Goal: Task Accomplishment & Management: Manage account settings

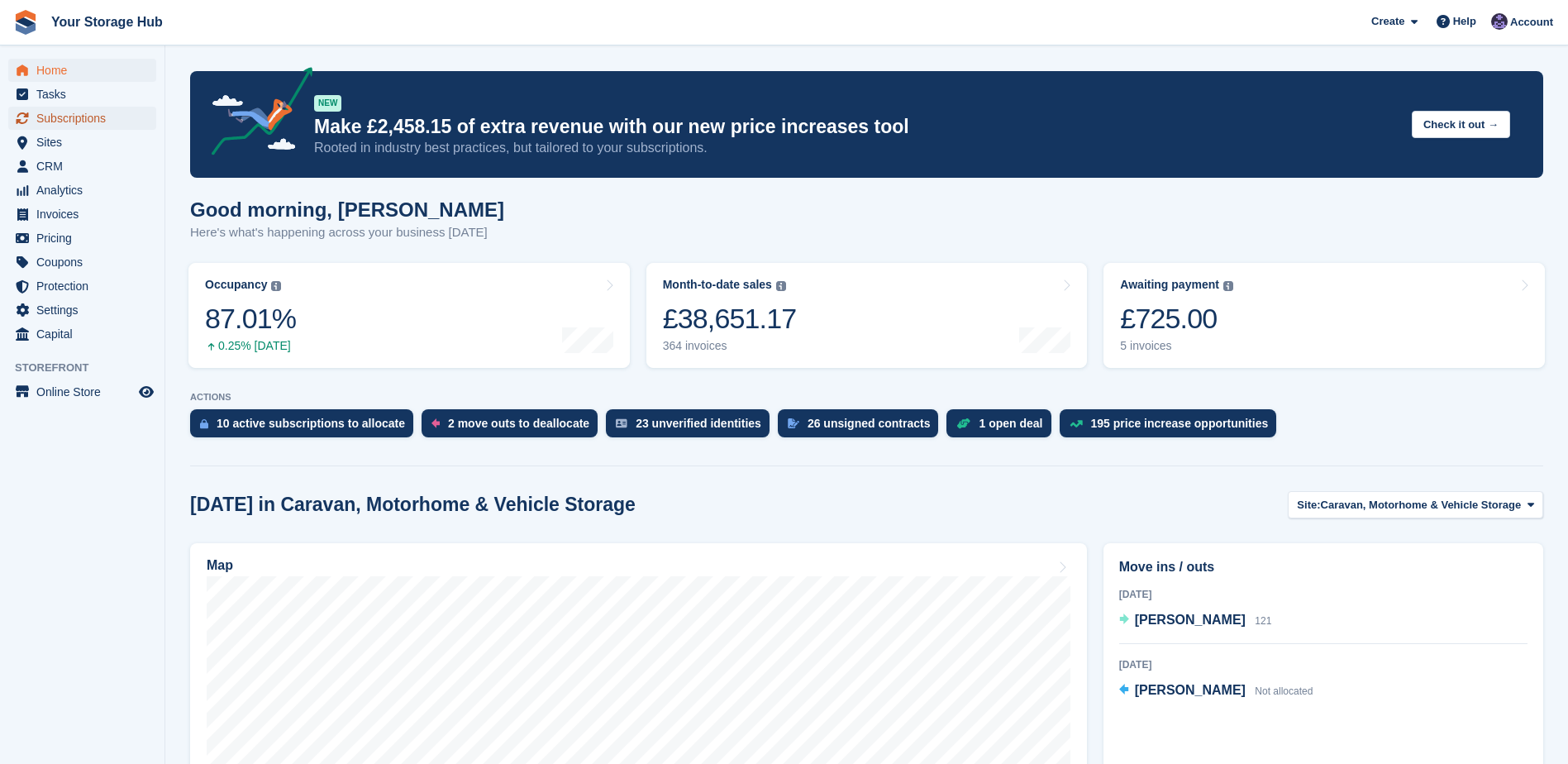
click at [82, 120] on span "Subscriptions" at bounding box center [86, 118] width 100 height 23
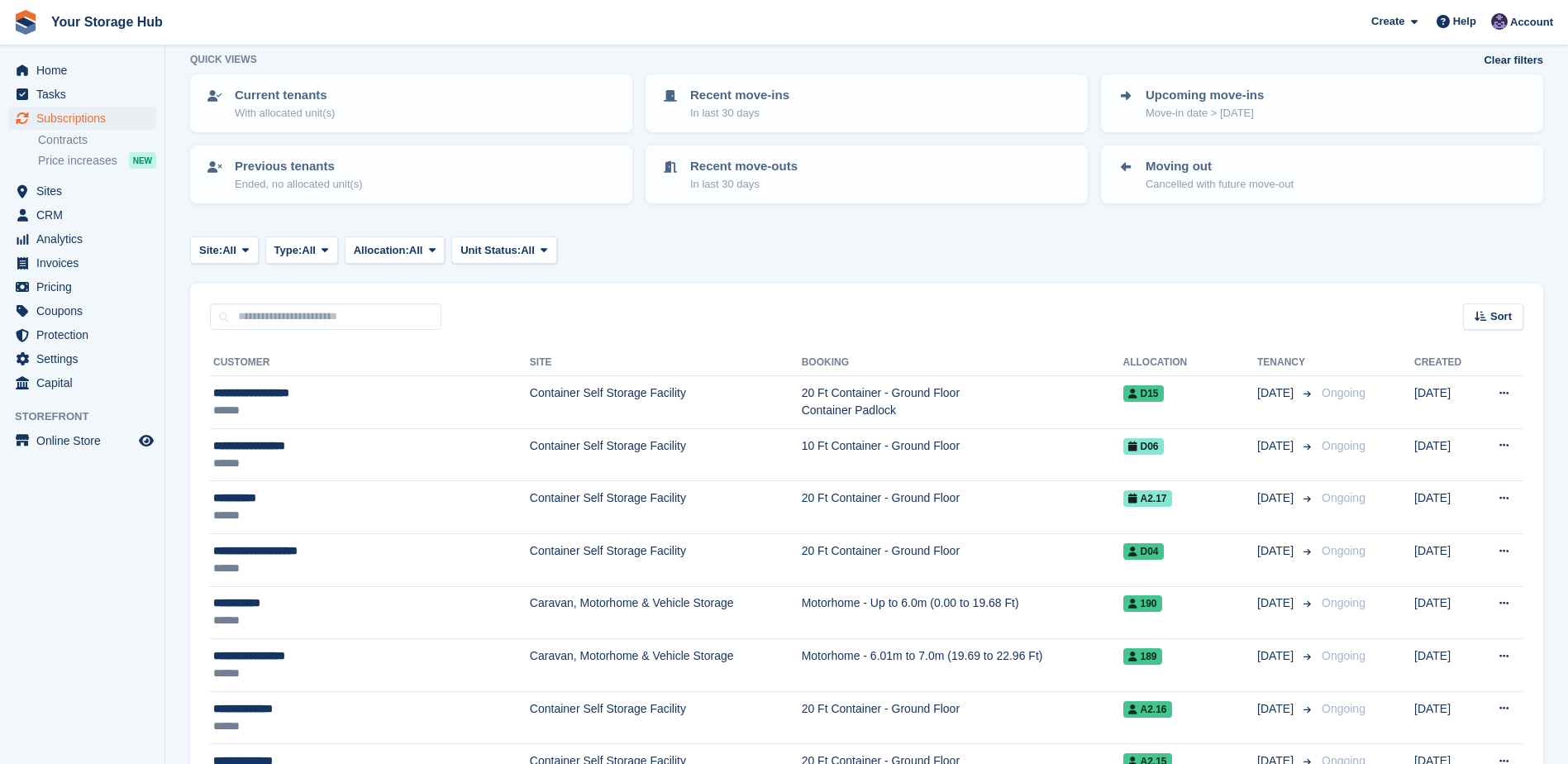
scroll to position [165, 0]
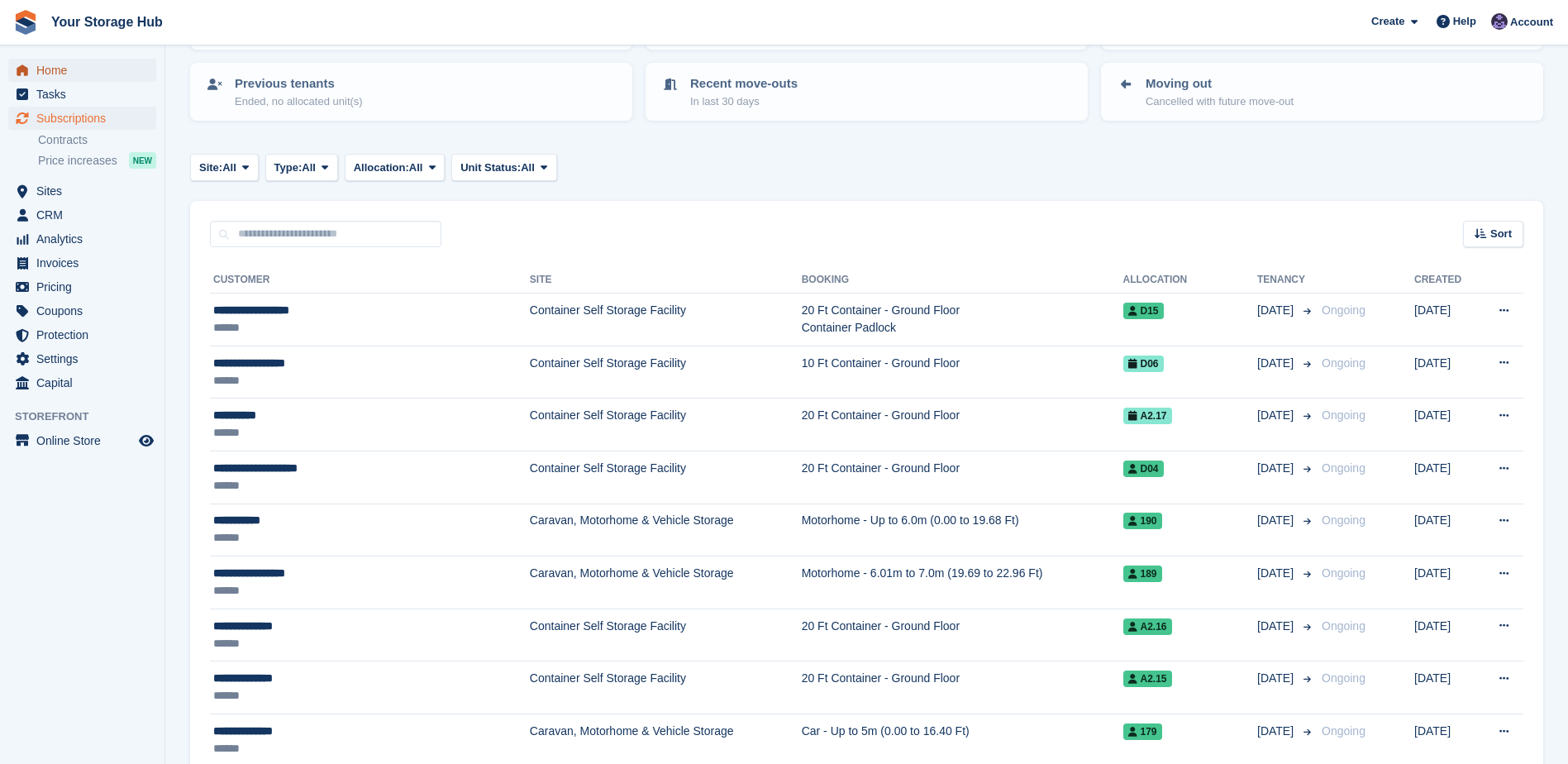
click at [76, 68] on span "Home" at bounding box center [86, 70] width 100 height 23
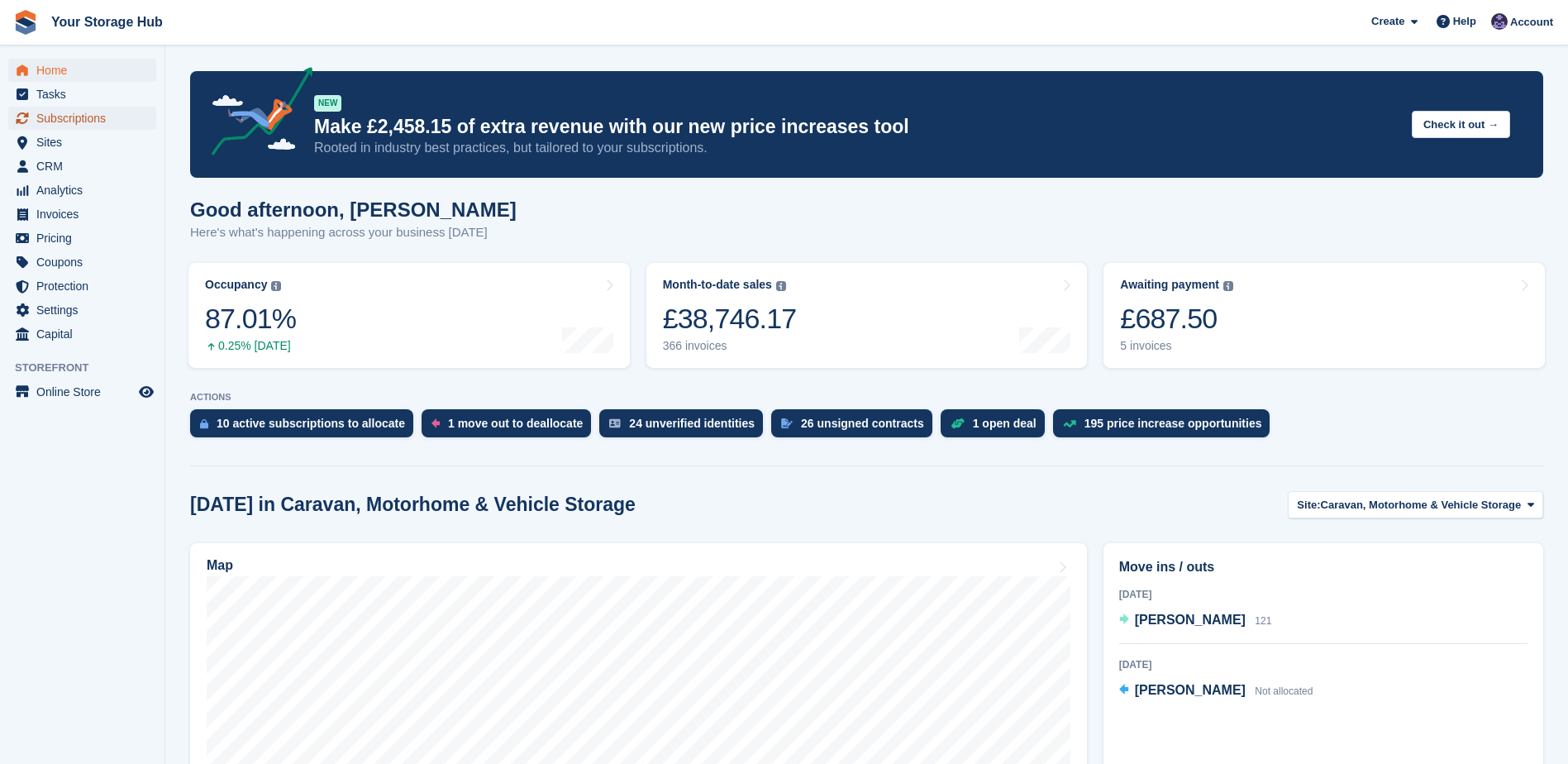
click at [75, 119] on span "Subscriptions" at bounding box center [86, 118] width 100 height 23
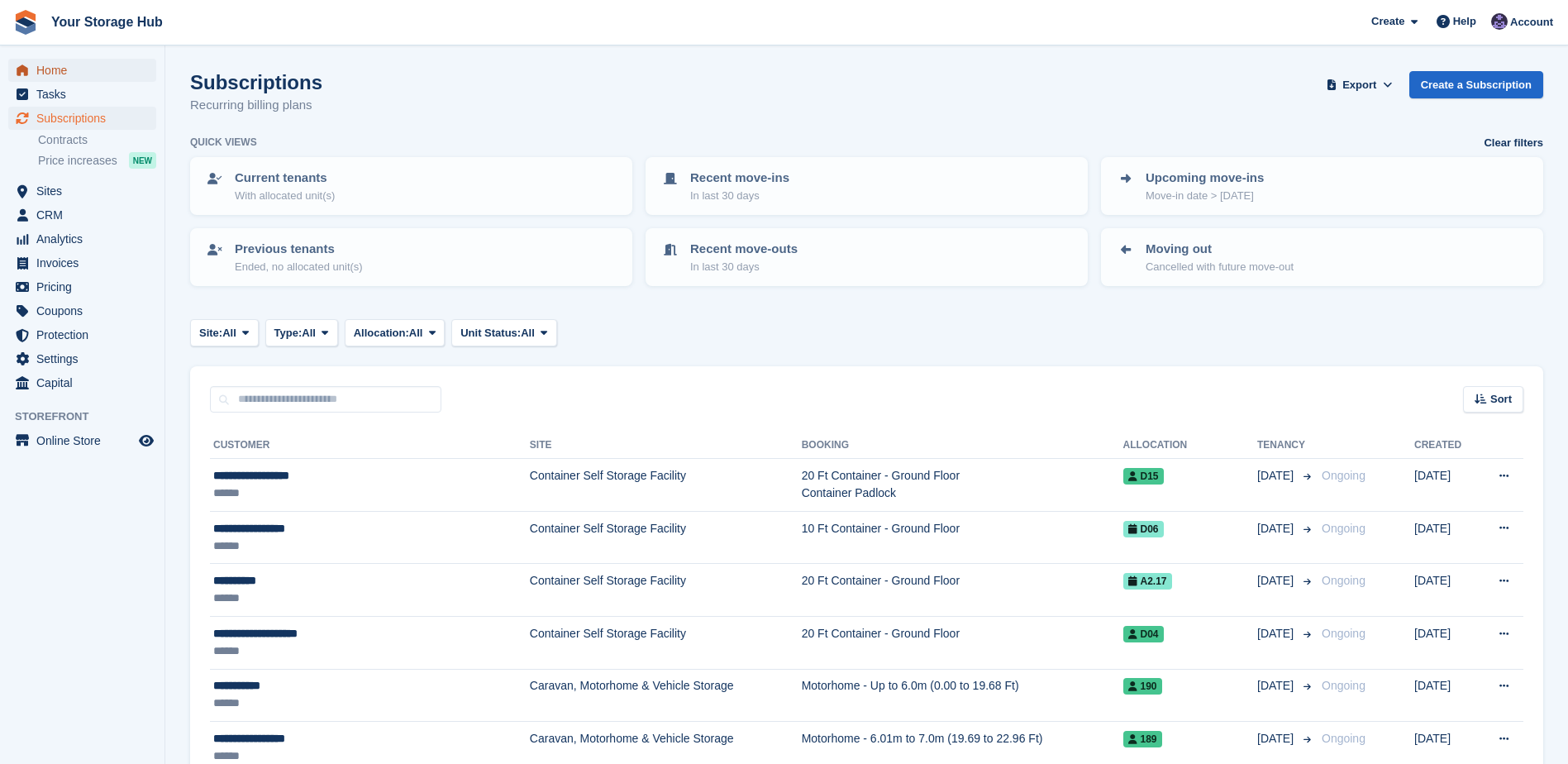
click at [52, 70] on span "Home" at bounding box center [86, 70] width 100 height 23
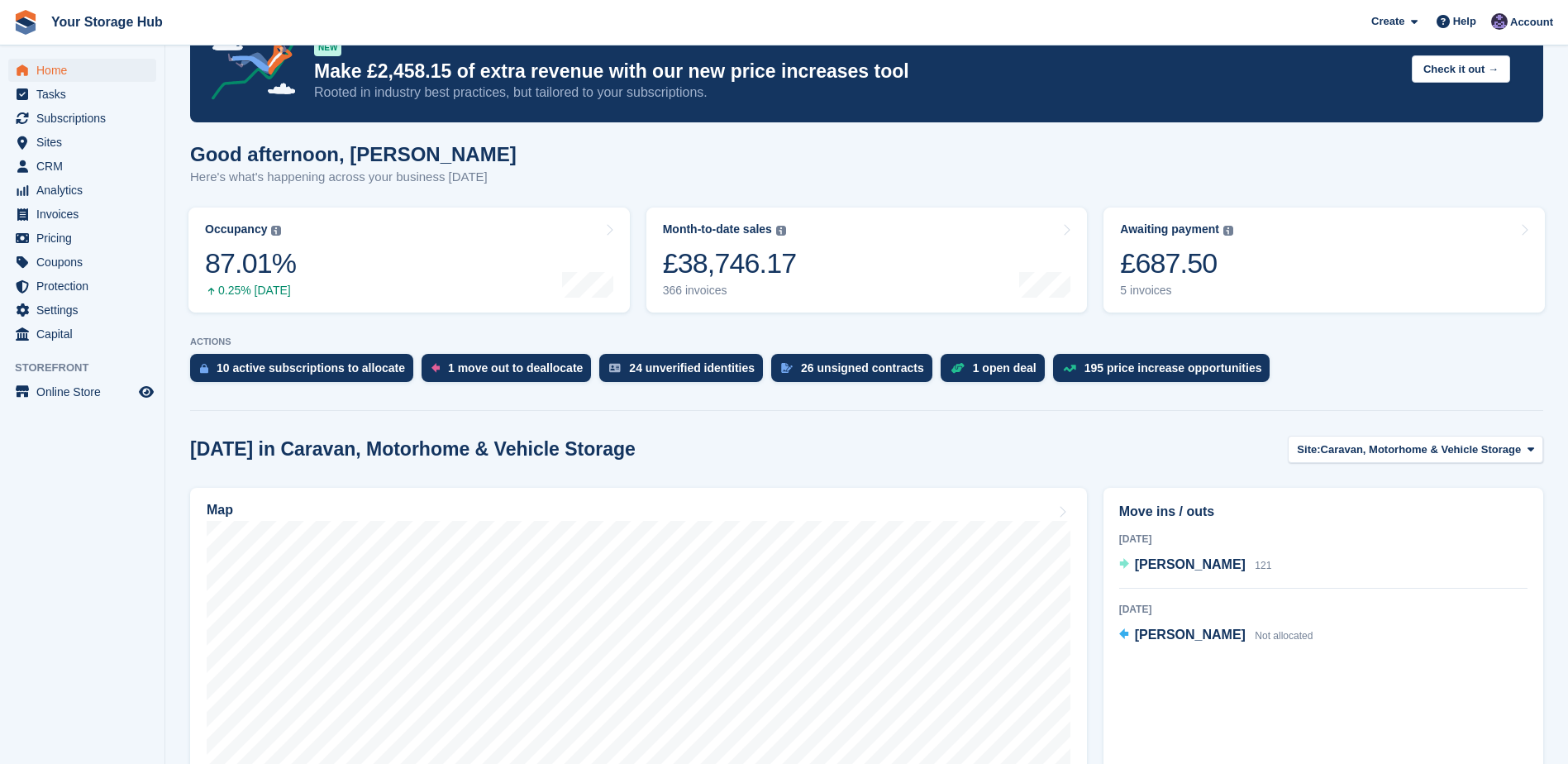
scroll to position [83, 0]
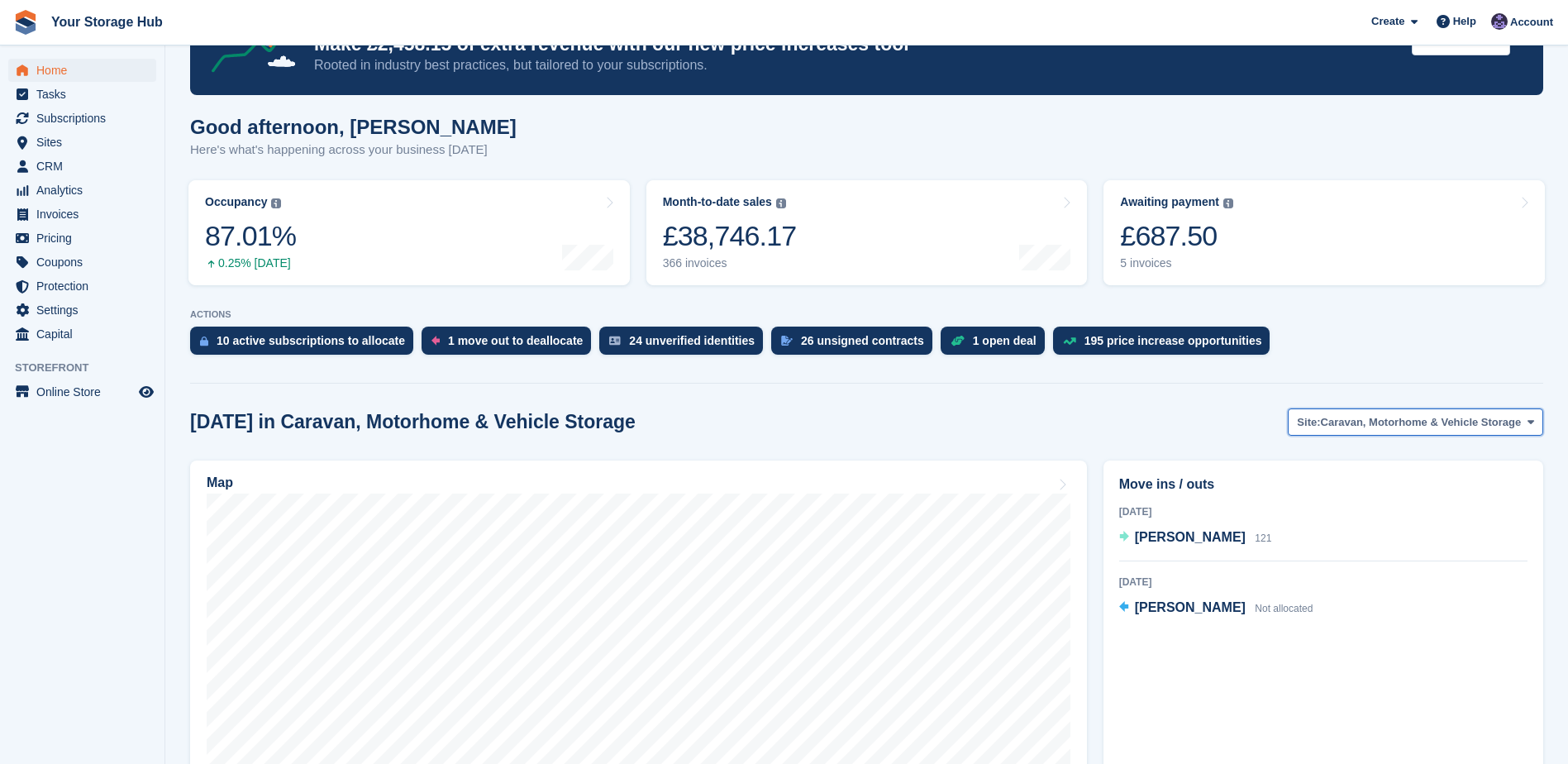
click at [1418, 422] on span "Caravan, Motorhome & Vehicle Storage" at bounding box center [1421, 422] width 201 height 17
click at [1377, 488] on link "Container Self Storage Facility" at bounding box center [1417, 490] width 238 height 29
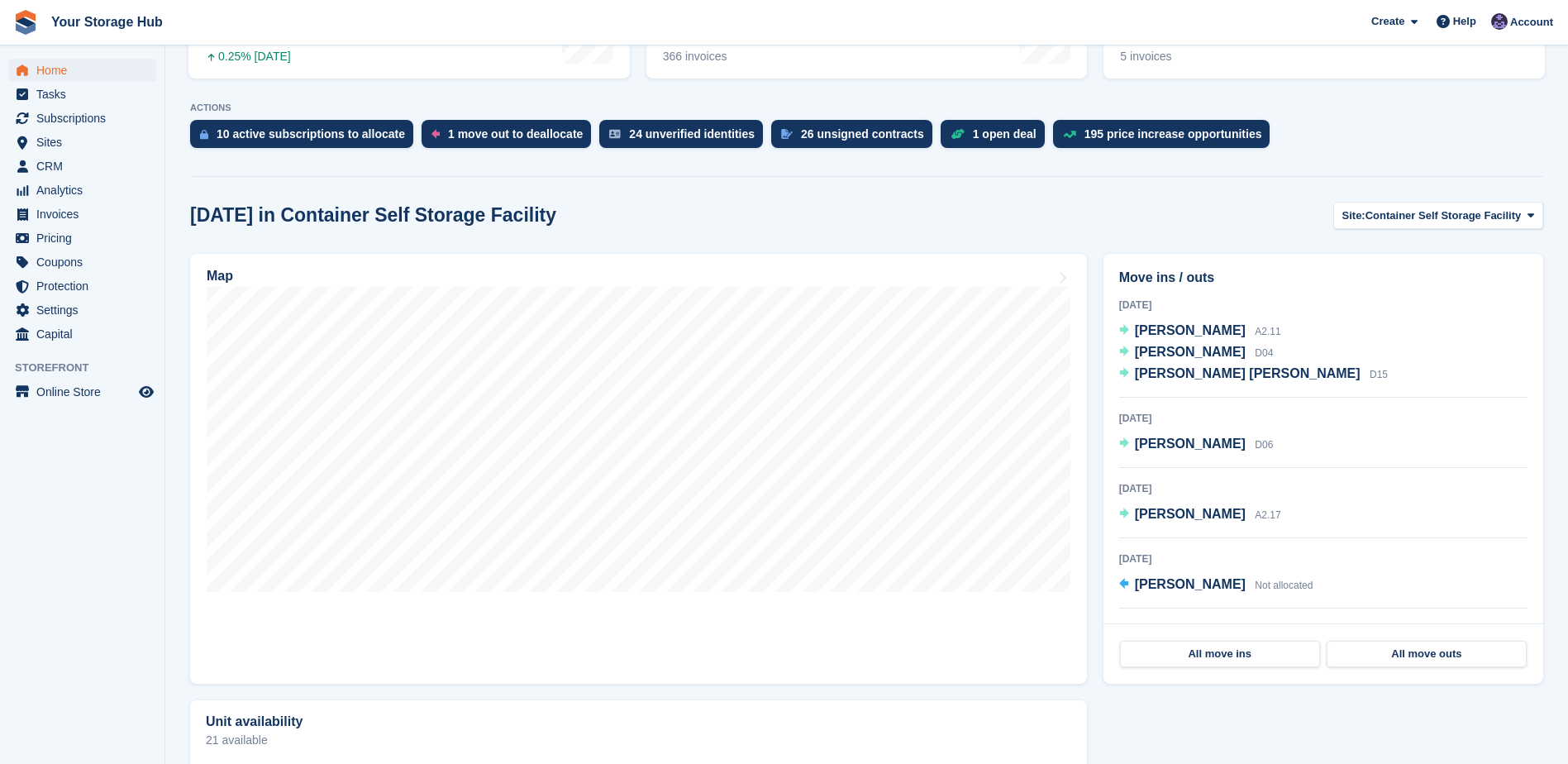
scroll to position [331, 0]
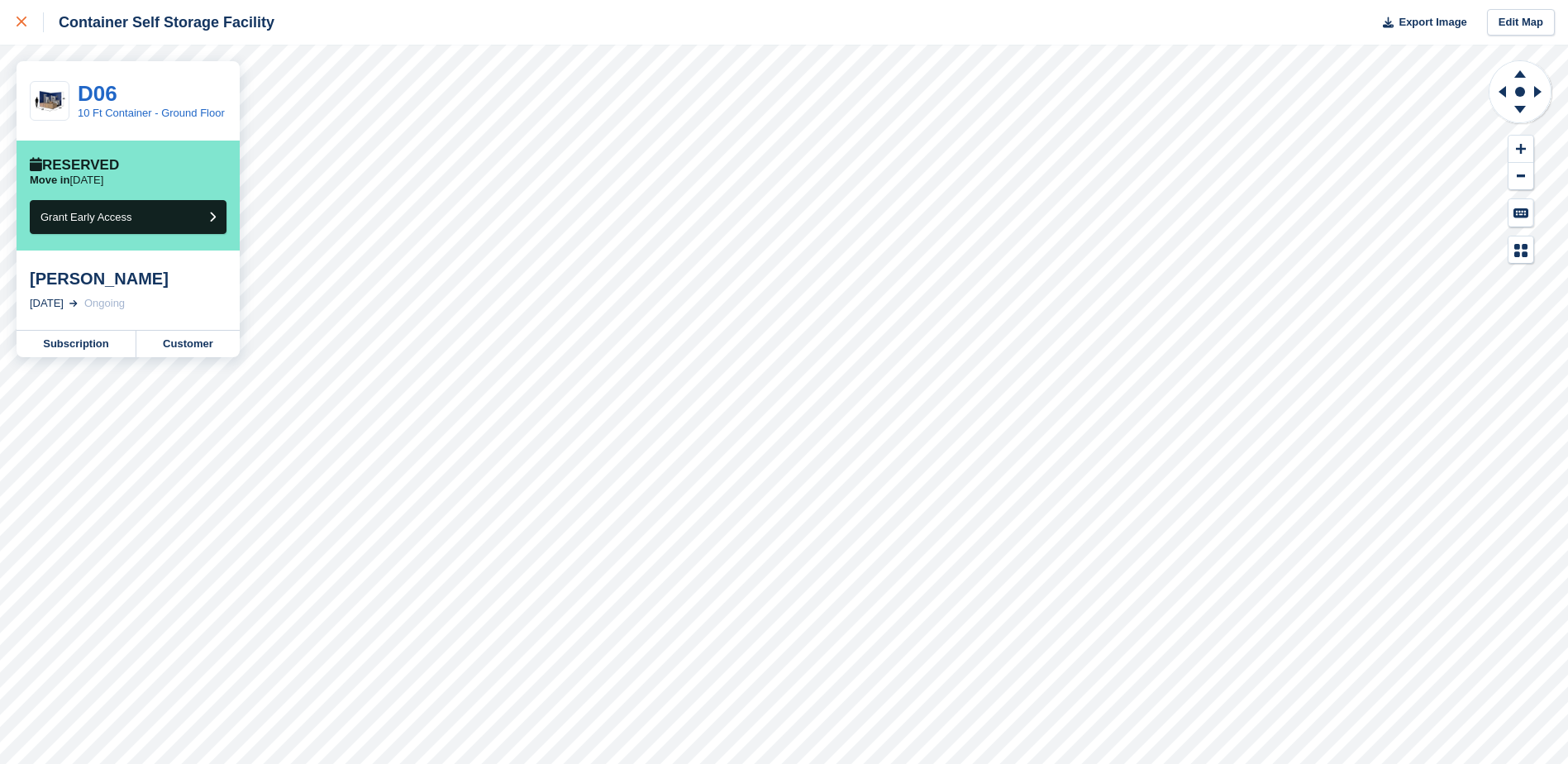
click at [21, 17] on div at bounding box center [30, 22] width 28 height 20
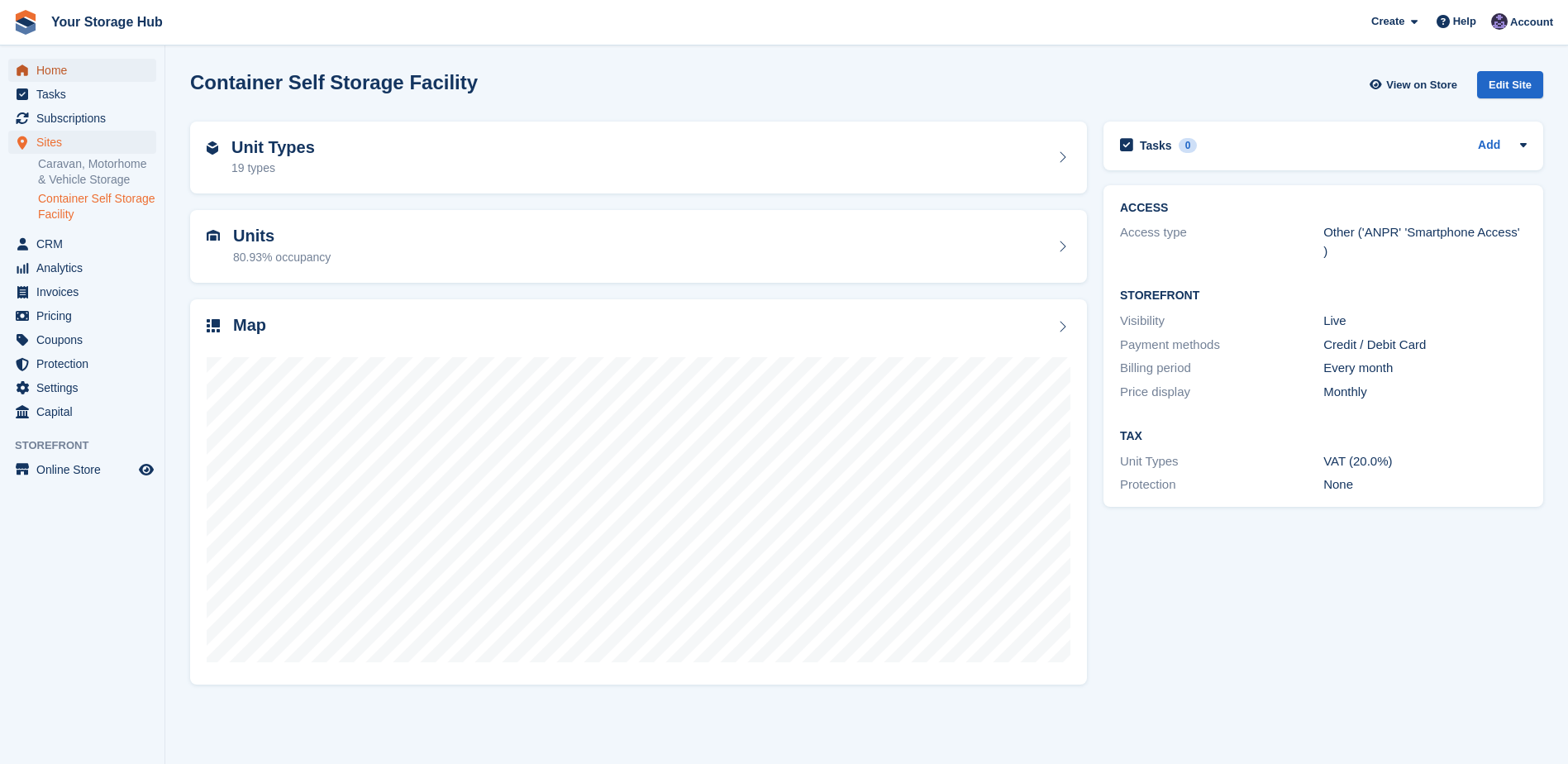
click at [62, 64] on span "Home" at bounding box center [86, 70] width 100 height 23
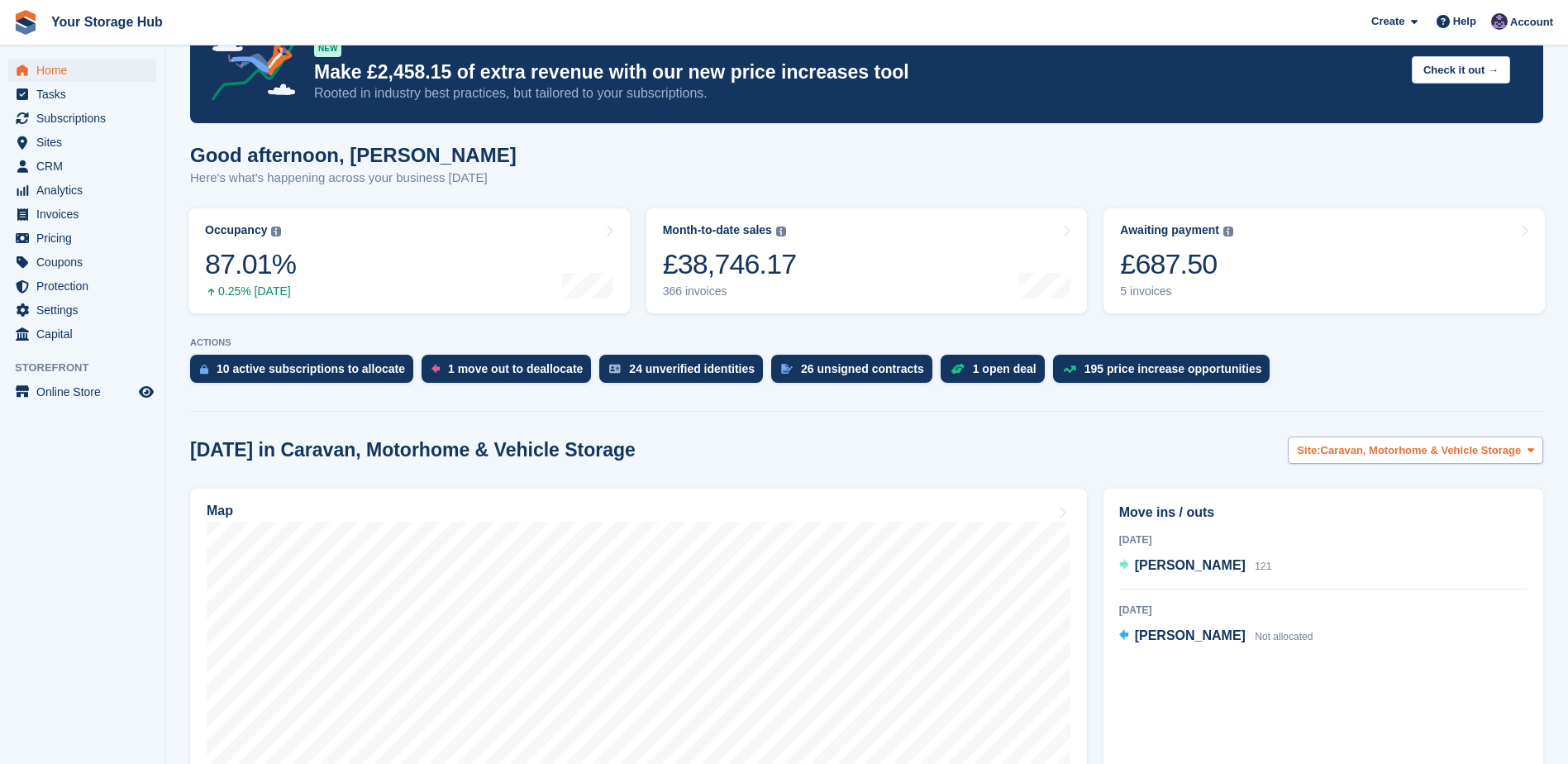
scroll to position [83, 0]
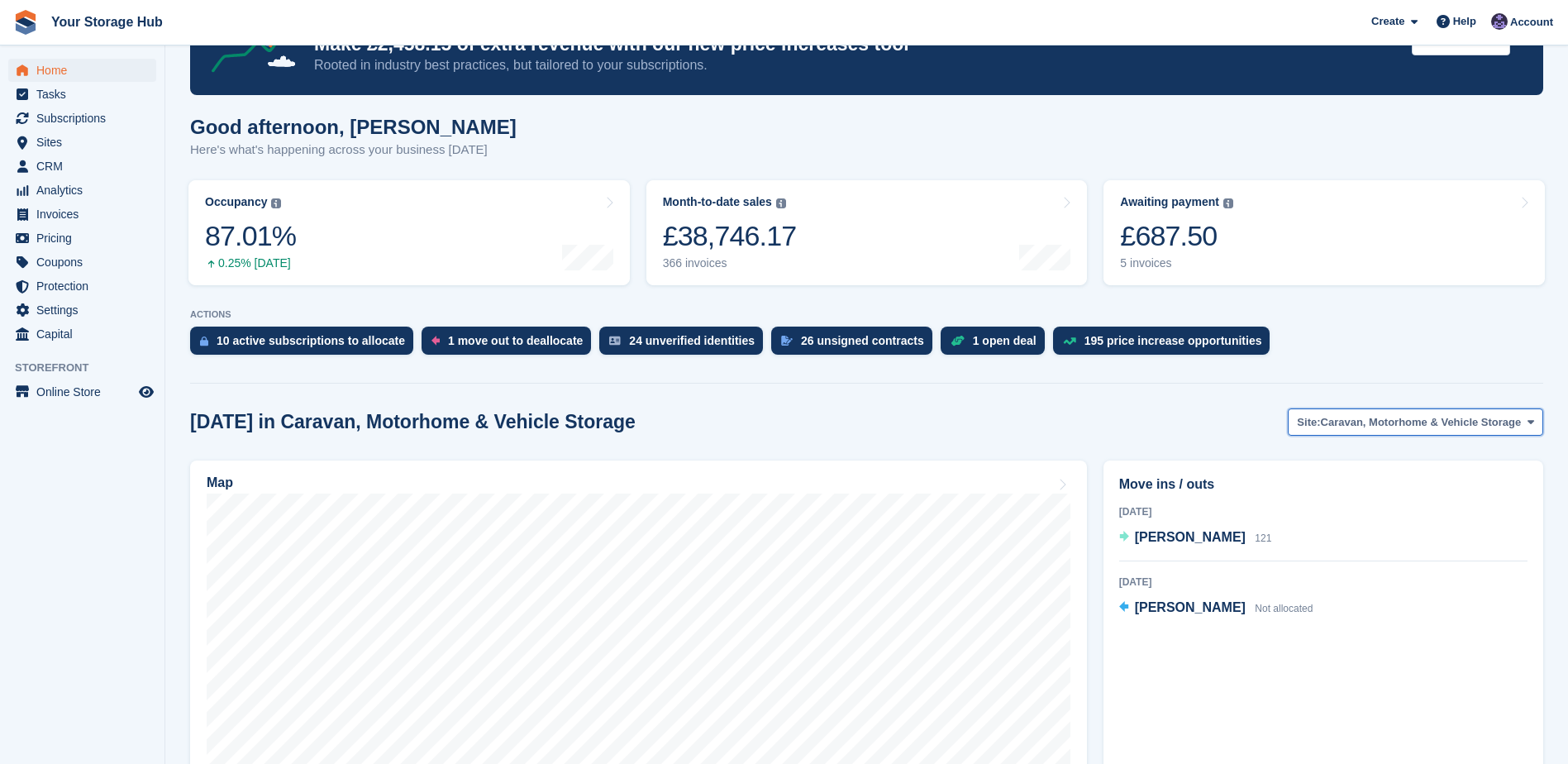
click at [1419, 432] on button "Site: Caravan, Motorhome & Vehicle Storage" at bounding box center [1415, 422] width 255 height 28
click at [1395, 492] on link "Container Self Storage Facility" at bounding box center [1417, 490] width 238 height 29
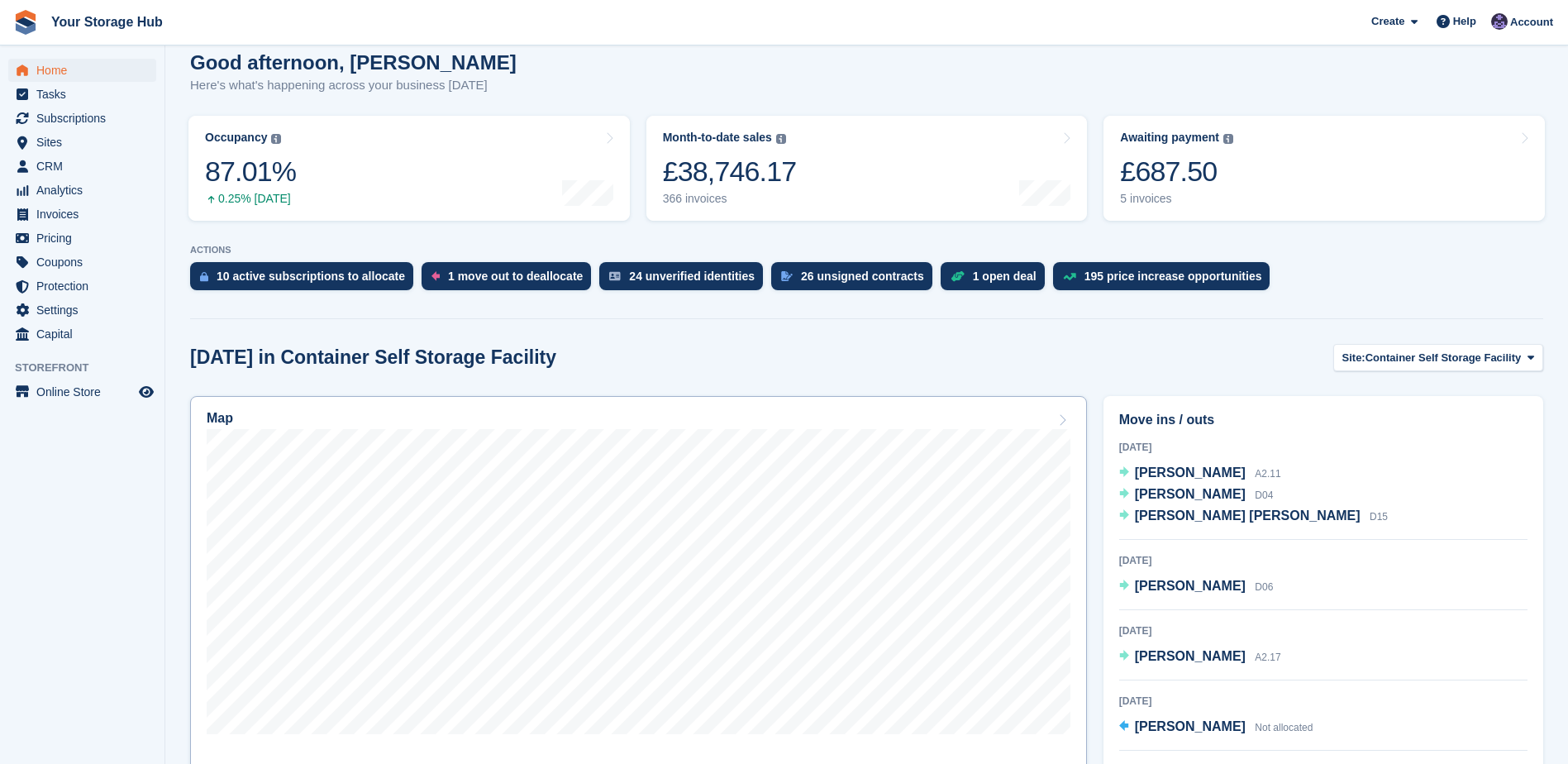
scroll to position [331, 0]
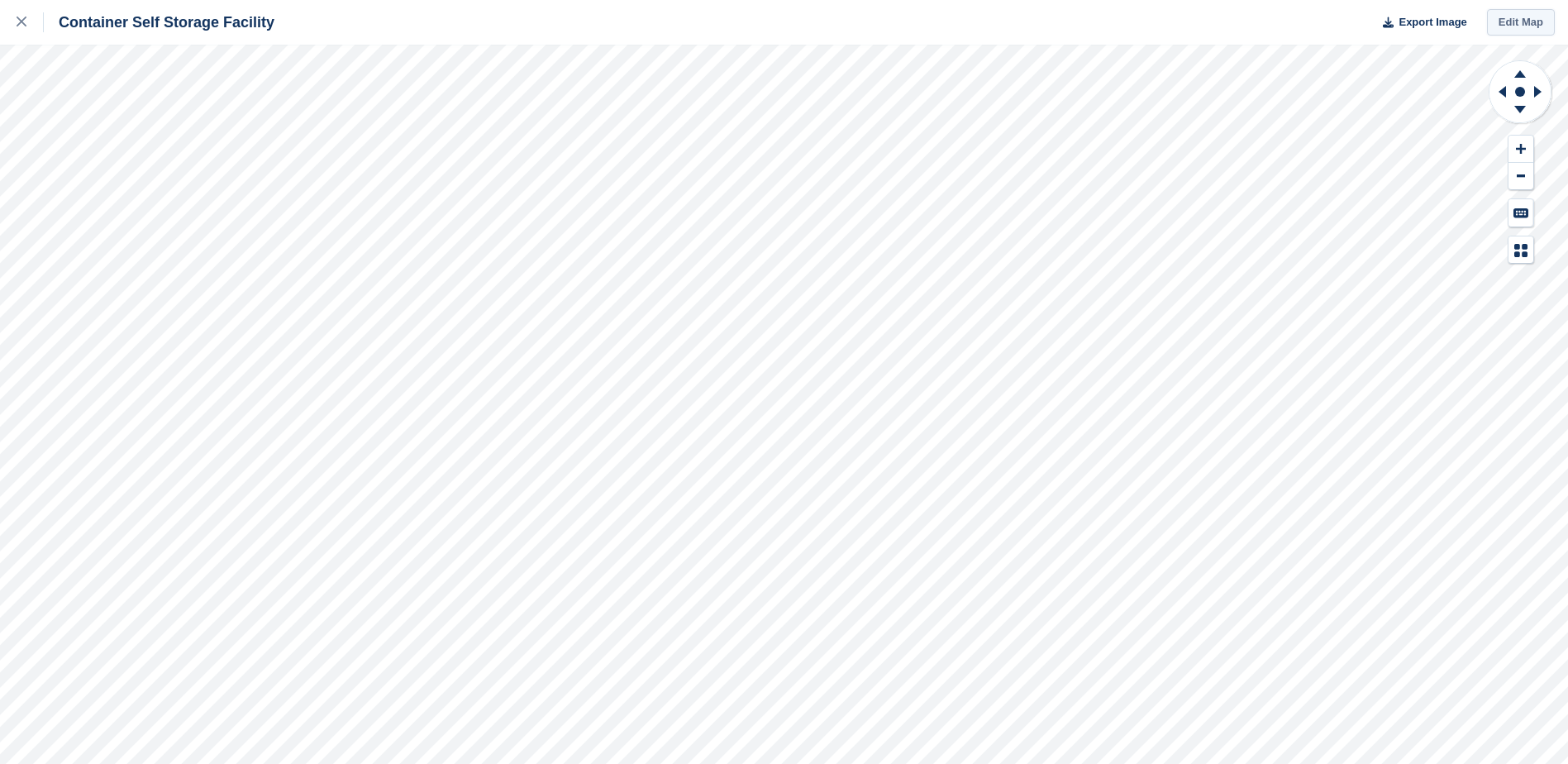
click at [1500, 18] on link "Edit Map" at bounding box center [1521, 22] width 68 height 28
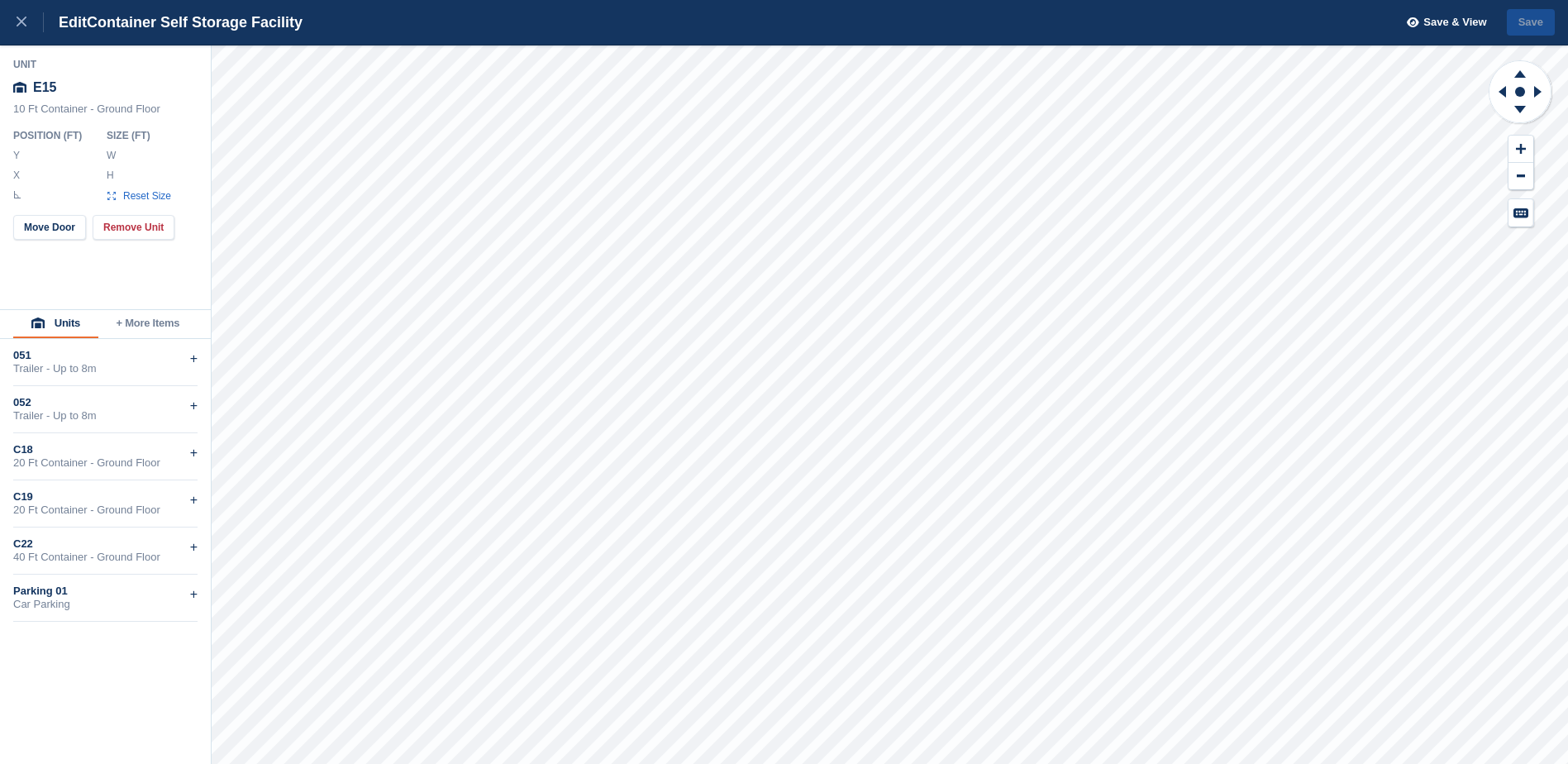
type input "******"
type input "*******"
type input "******"
type input "**"
type input "*******"
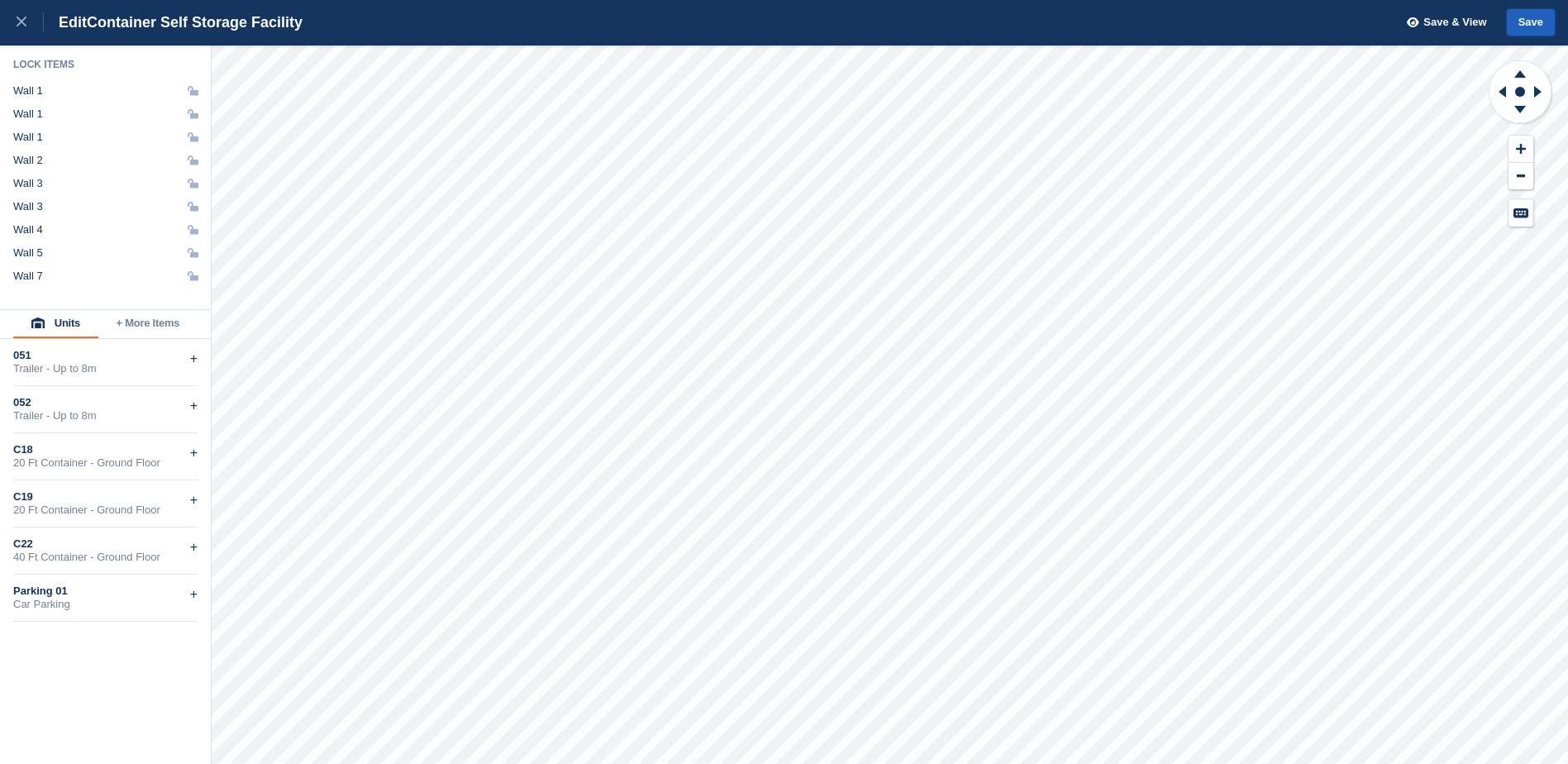
click at [1522, 18] on button "Save" at bounding box center [1531, 22] width 48 height 28
click at [21, 27] on icon at bounding box center [21, 21] width 10 height 10
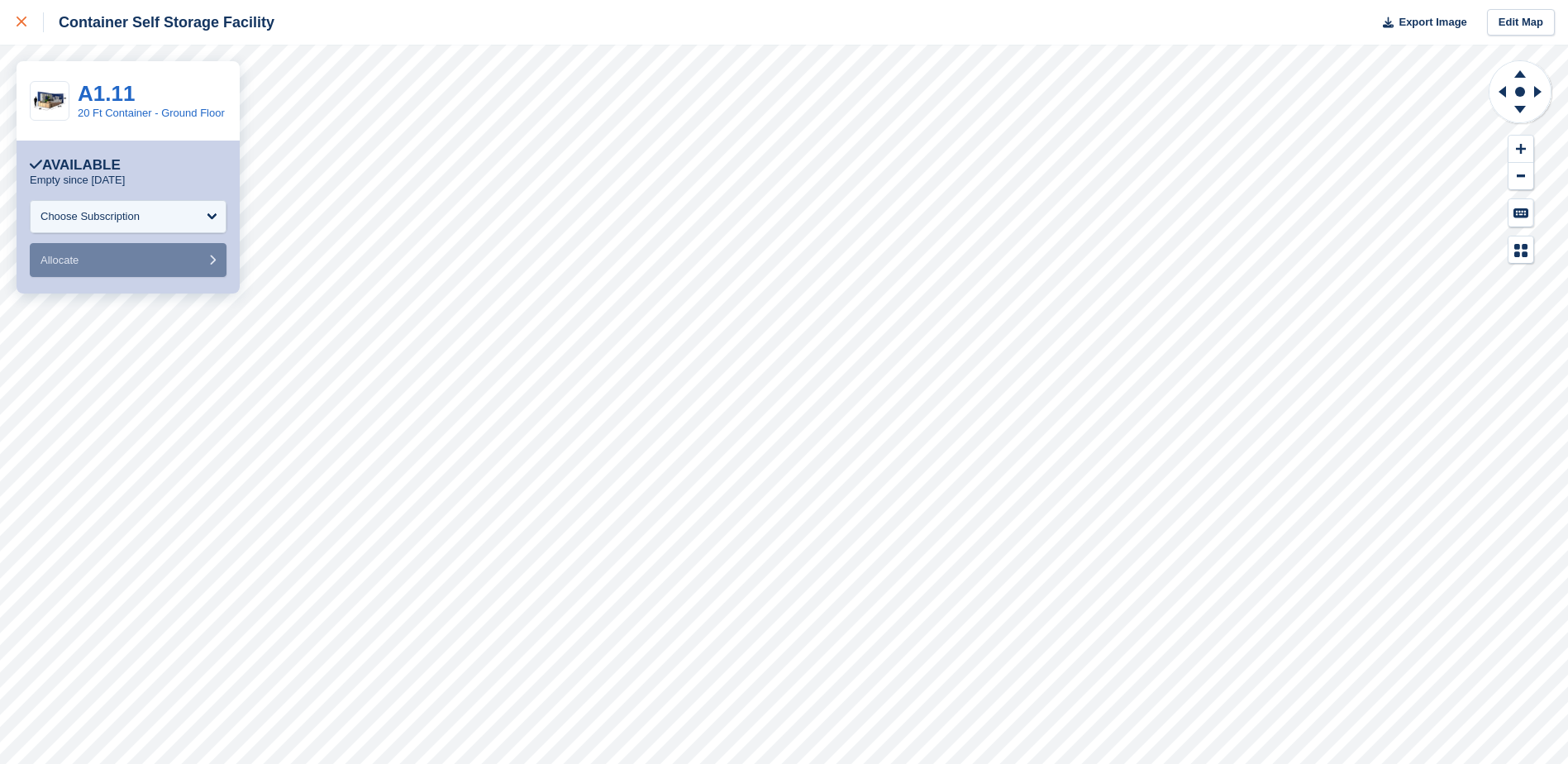
click at [20, 22] on icon at bounding box center [21, 21] width 10 height 10
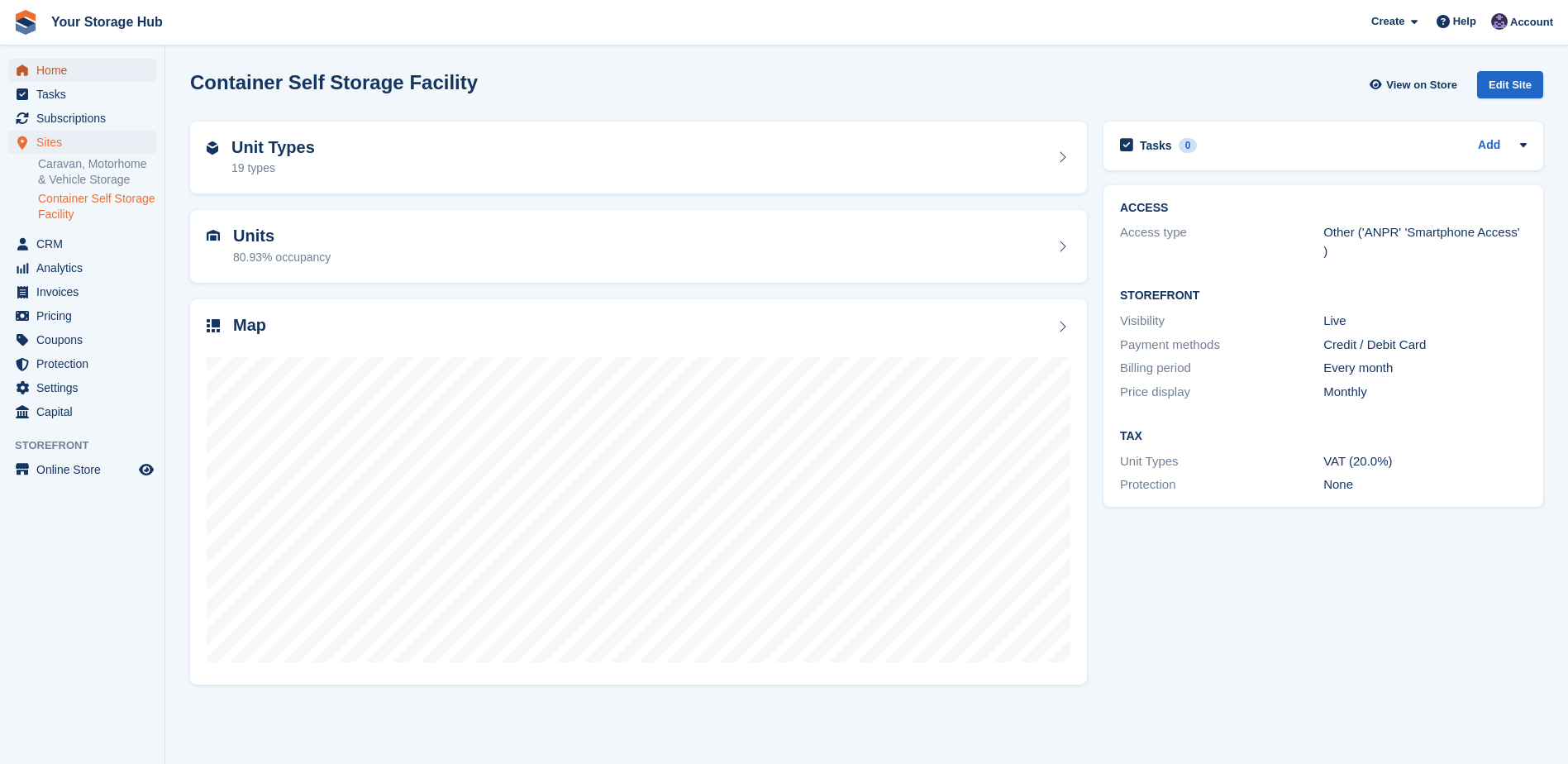
click at [52, 69] on span "Home" at bounding box center [86, 70] width 100 height 23
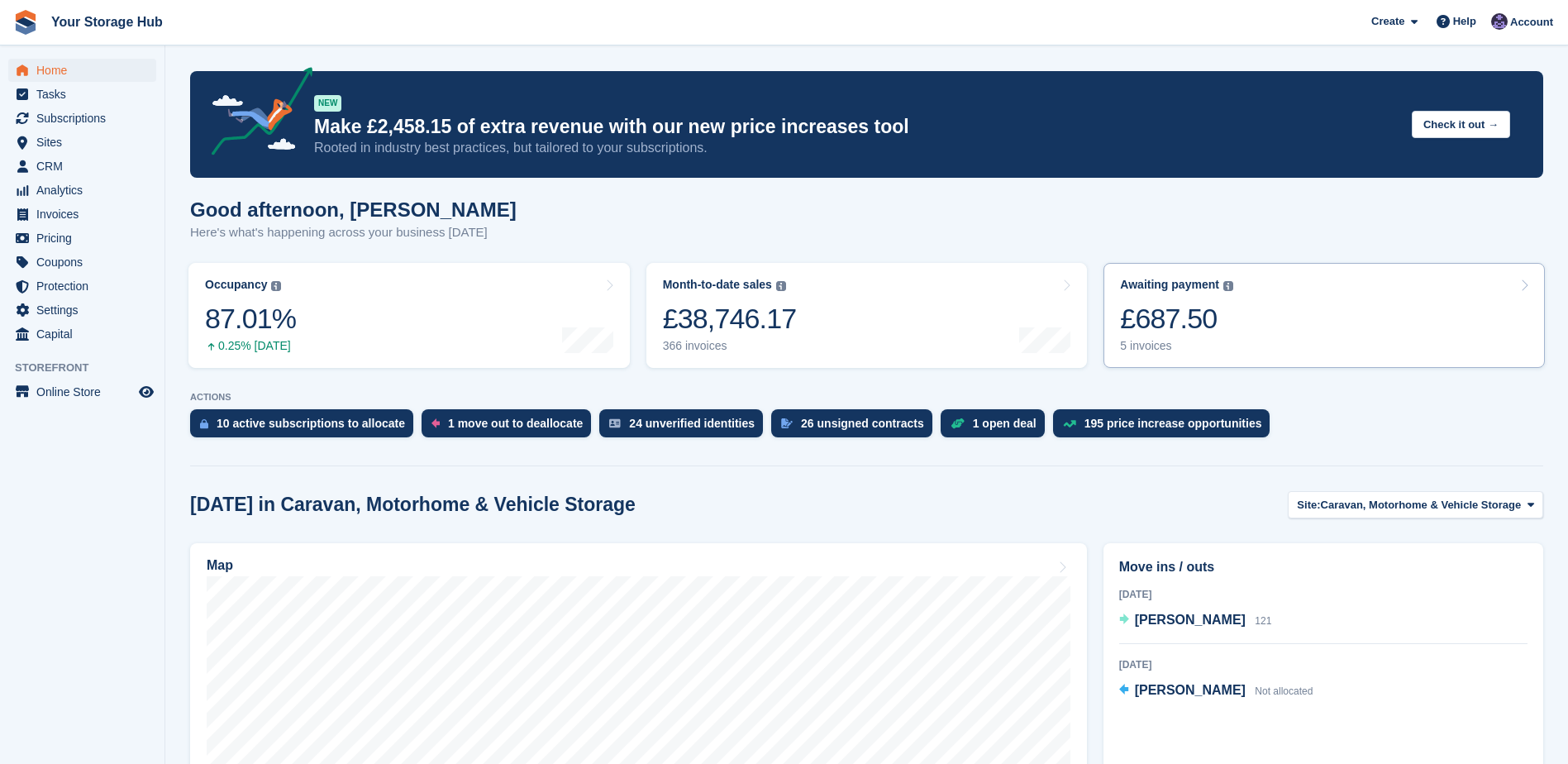
click at [1170, 315] on div "£687.50" at bounding box center [1176, 318] width 113 height 34
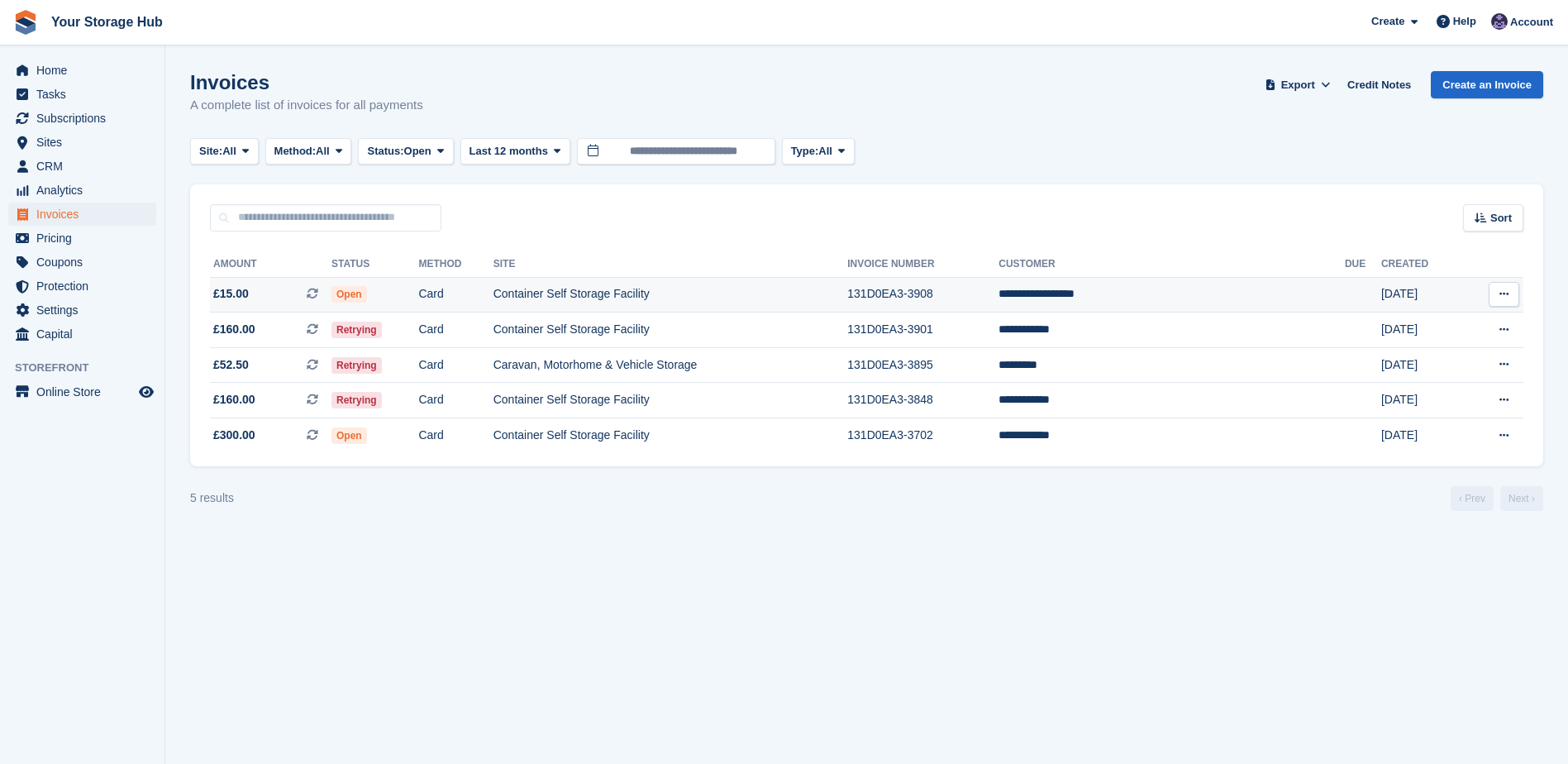
click at [318, 294] on icon at bounding box center [312, 293] width 12 height 12
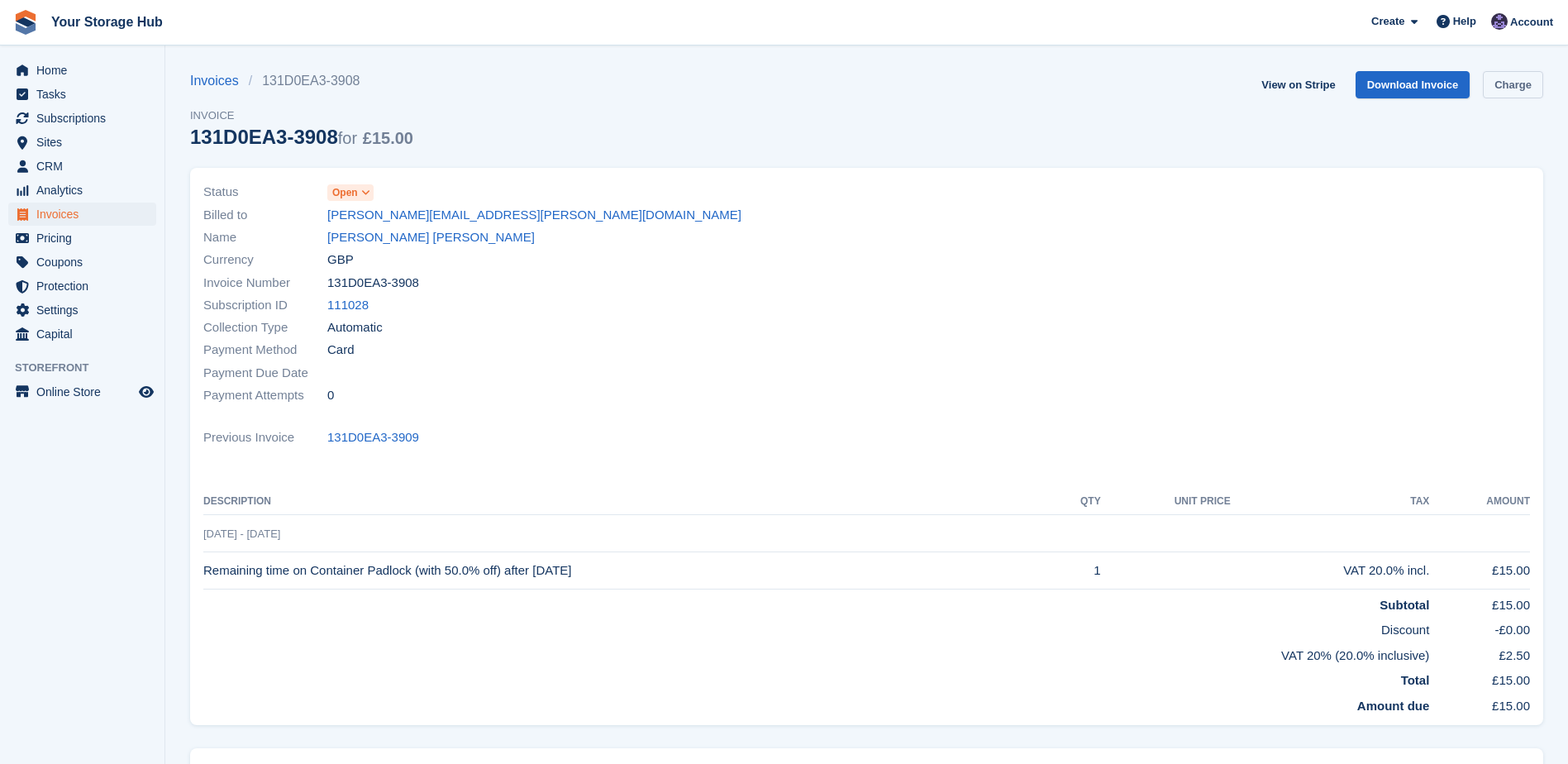
click at [1502, 90] on link "Charge" at bounding box center [1513, 84] width 60 height 28
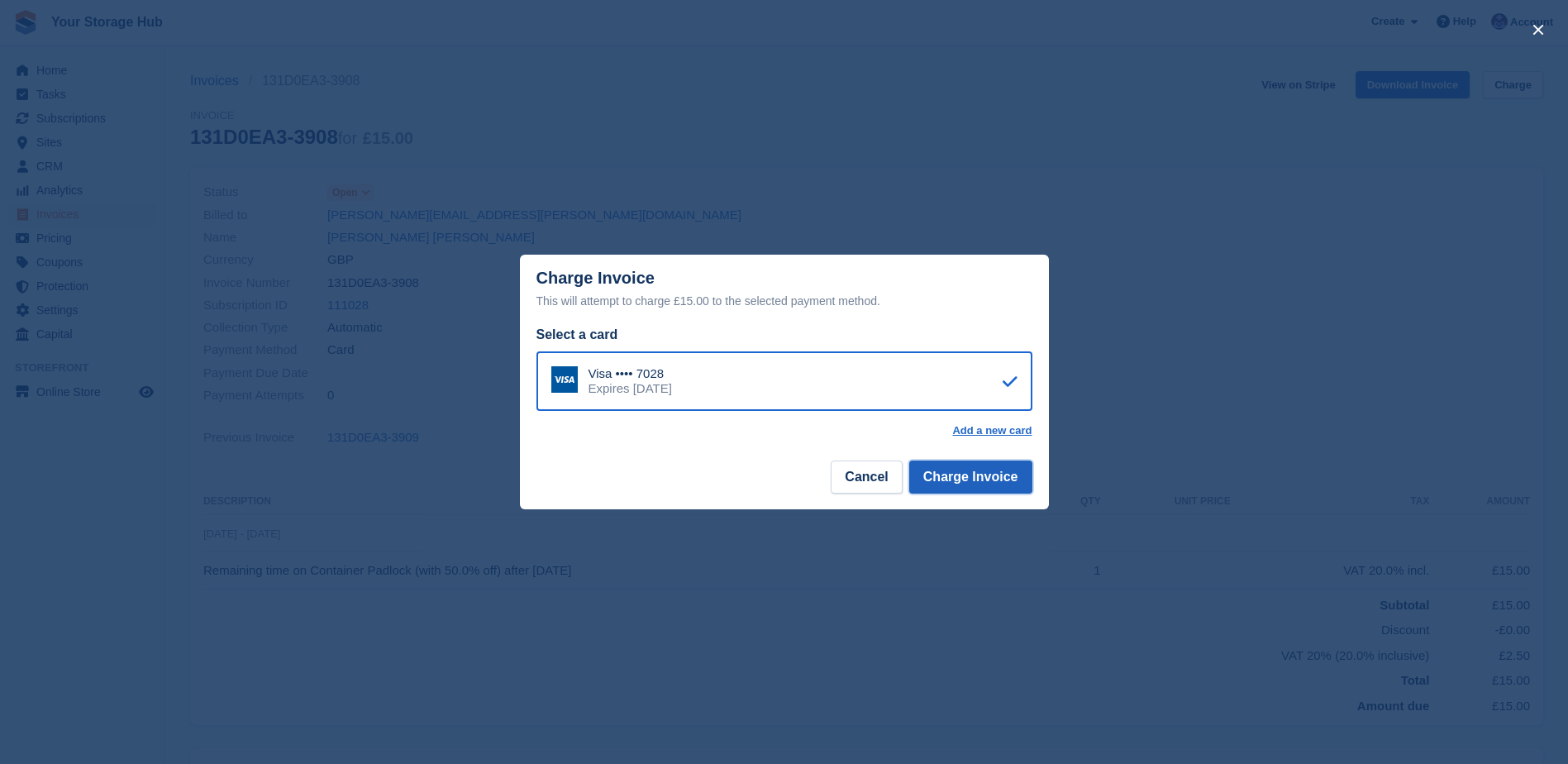
click at [976, 467] on button "Charge Invoice" at bounding box center [970, 477] width 123 height 33
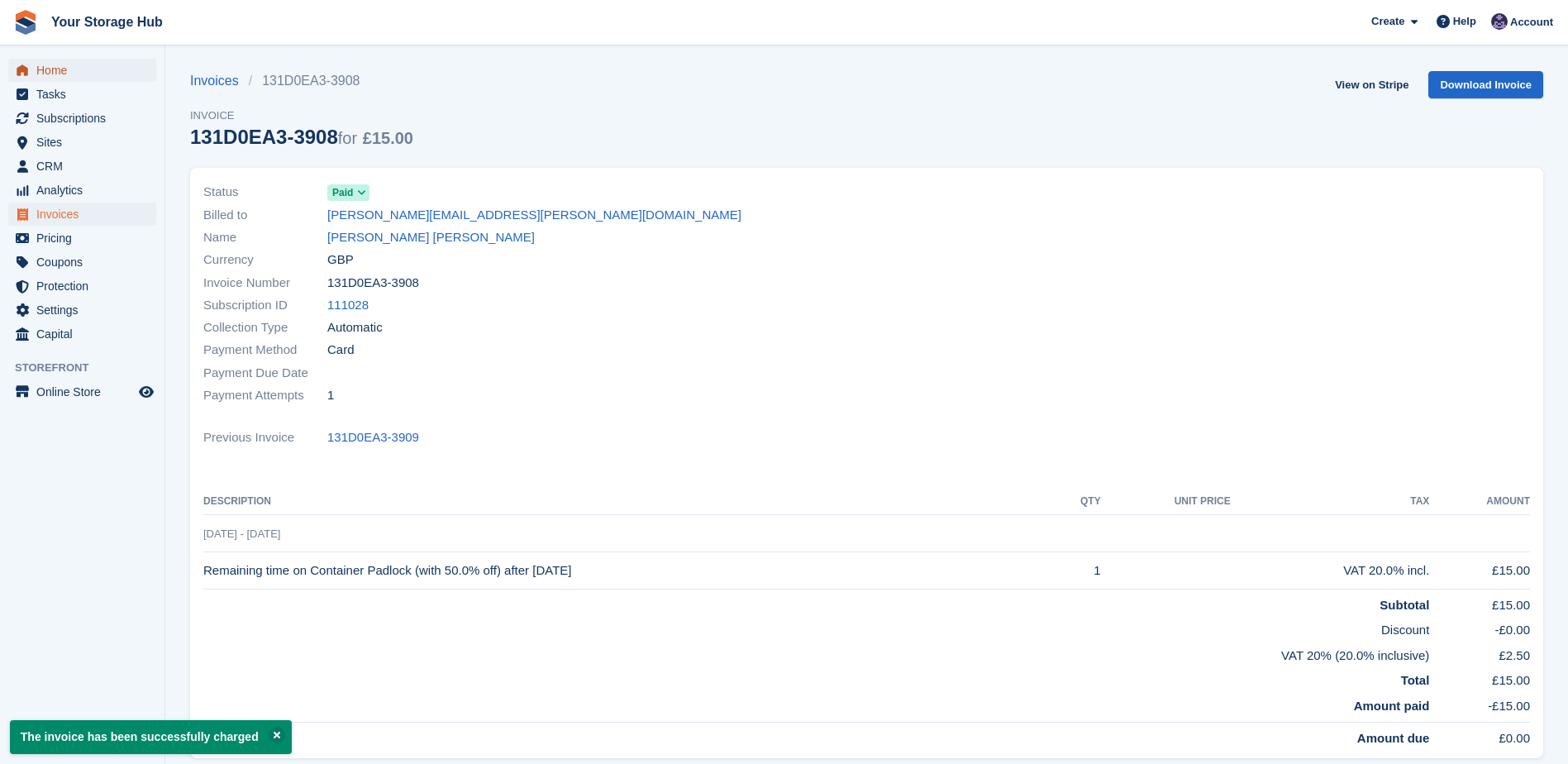
click at [63, 76] on span "Home" at bounding box center [86, 70] width 100 height 23
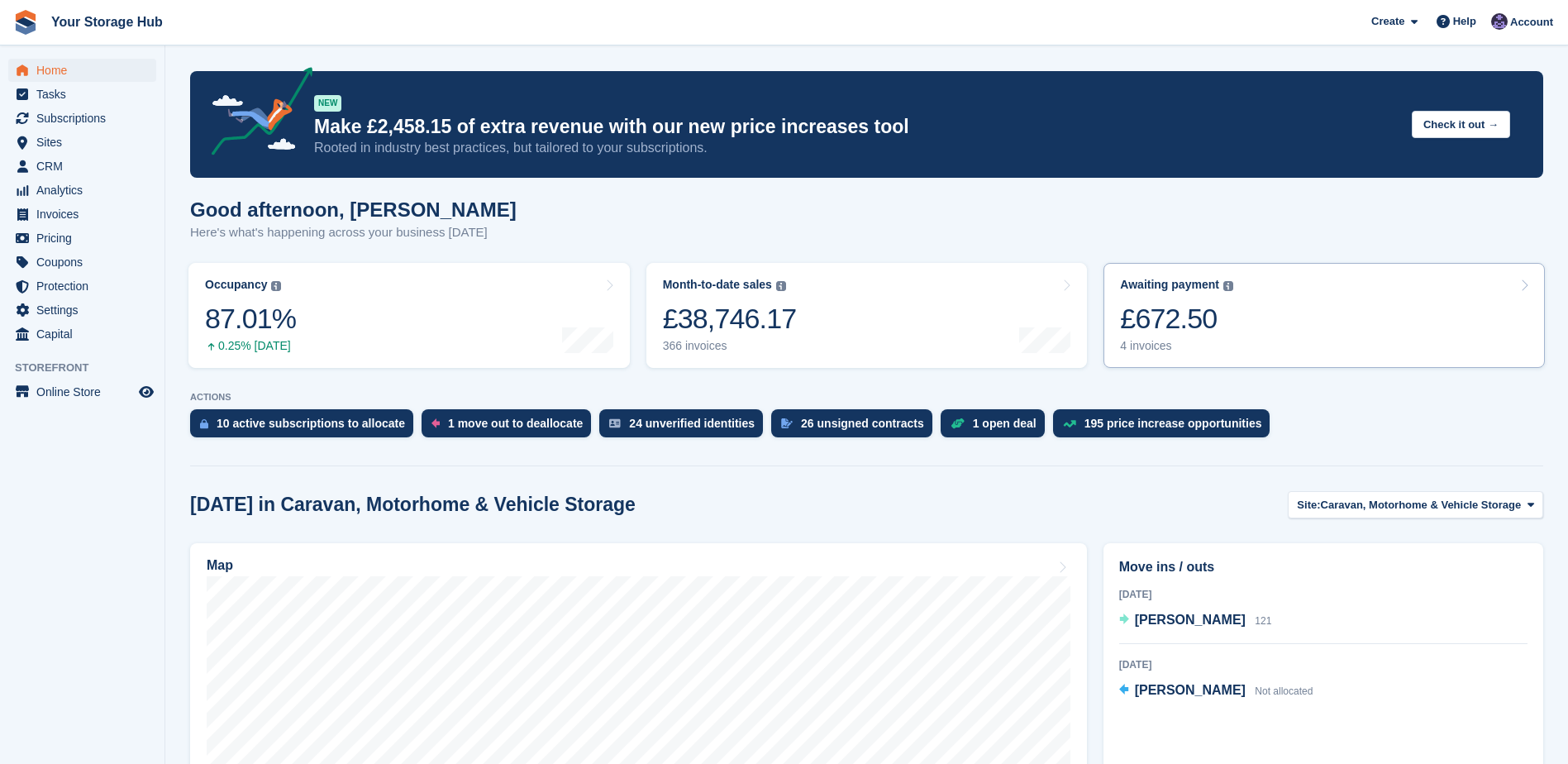
click at [1213, 317] on div "£672.50" at bounding box center [1176, 318] width 113 height 34
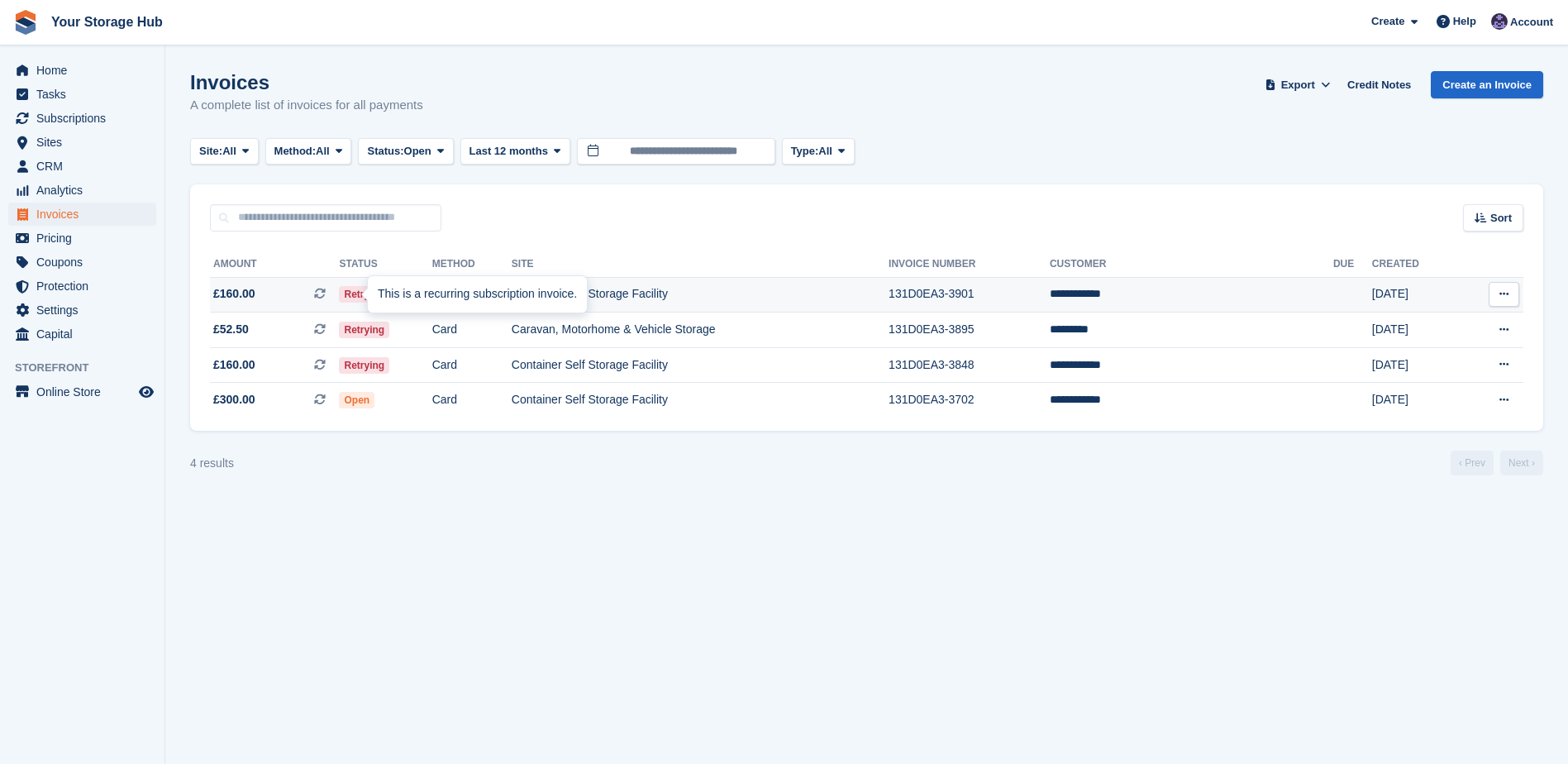
click at [326, 294] on icon at bounding box center [319, 293] width 12 height 12
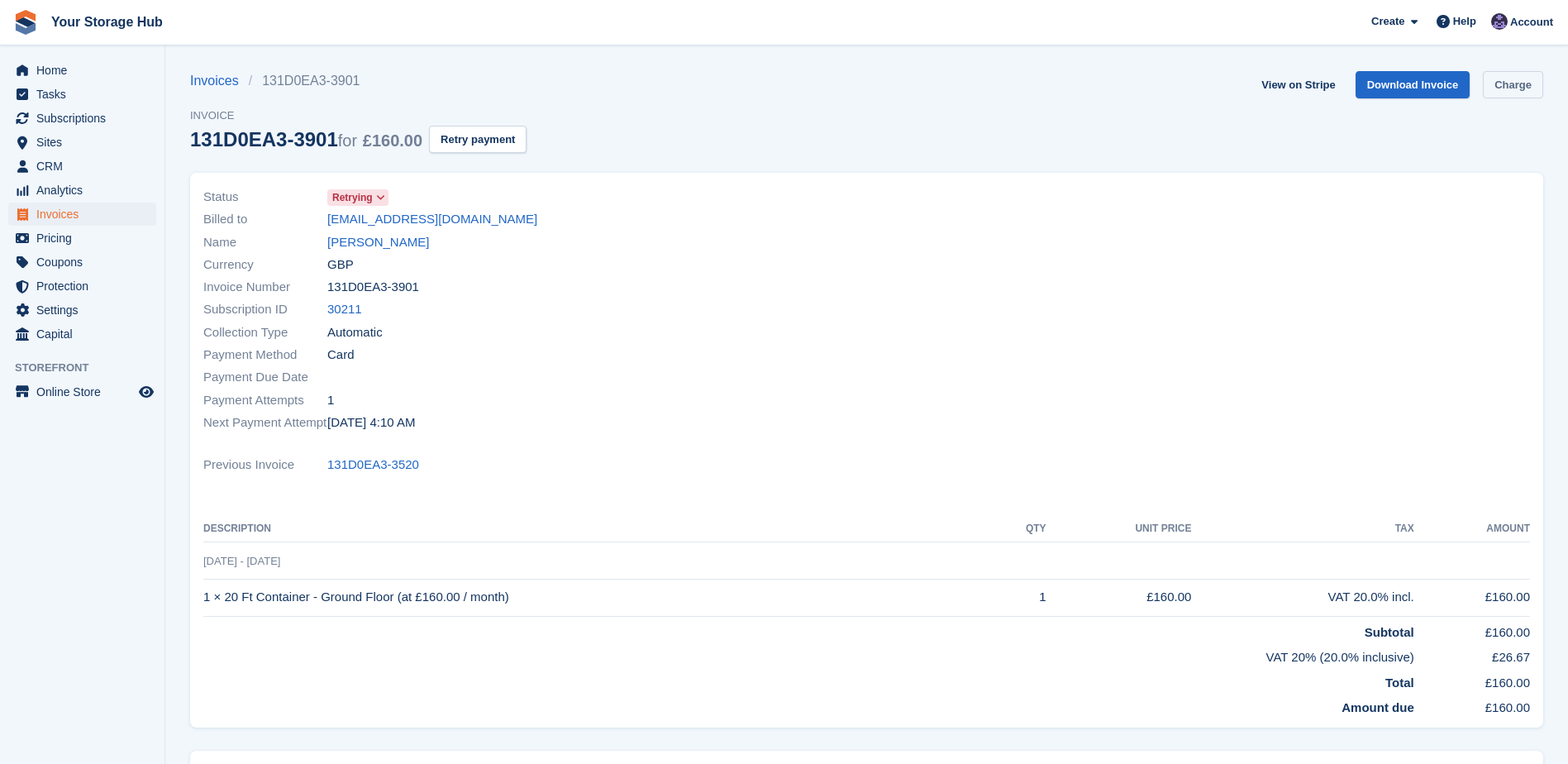
click at [1508, 75] on link "Charge" at bounding box center [1513, 84] width 60 height 28
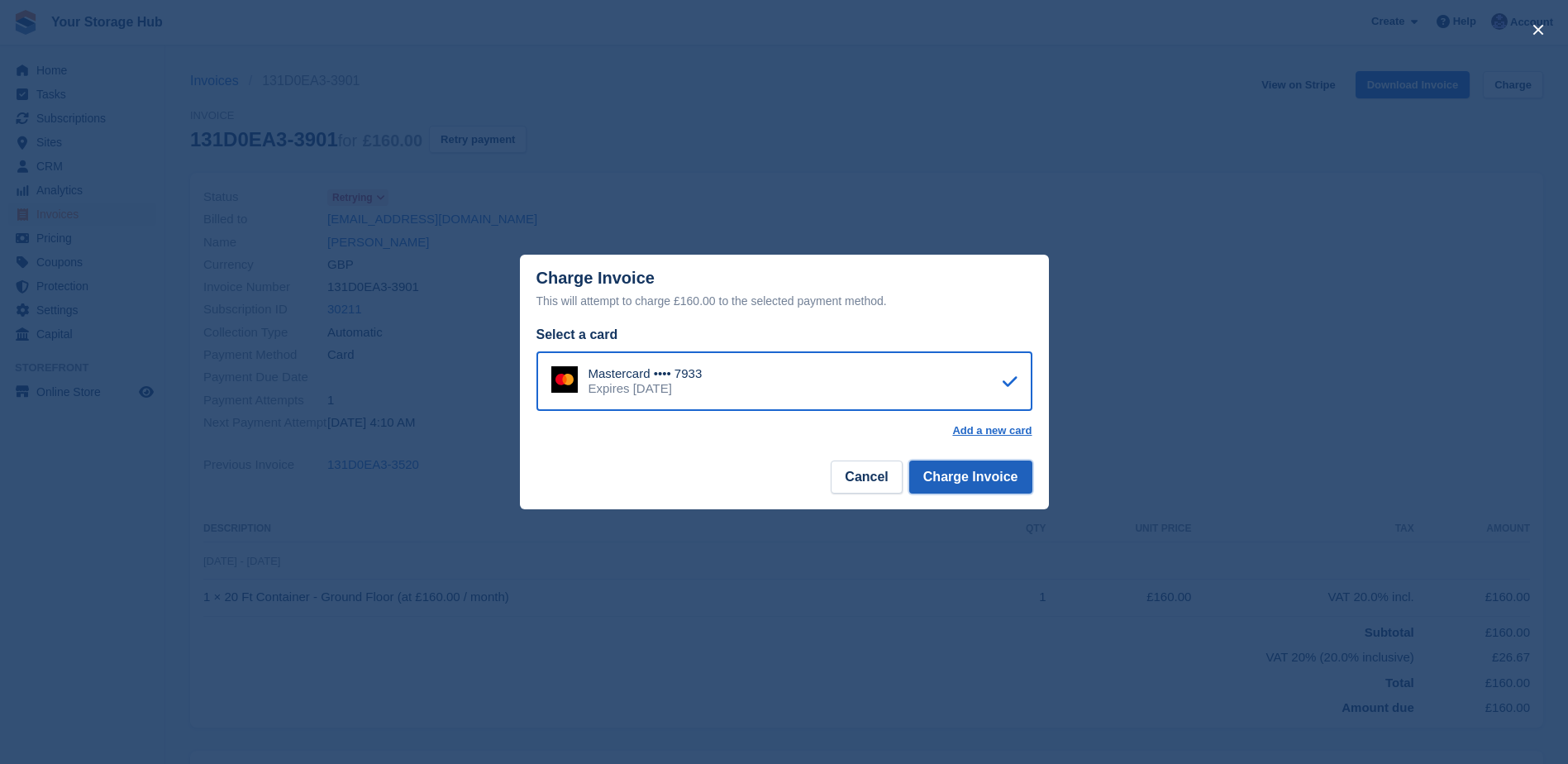
click at [1010, 479] on button "Charge Invoice" at bounding box center [970, 477] width 123 height 33
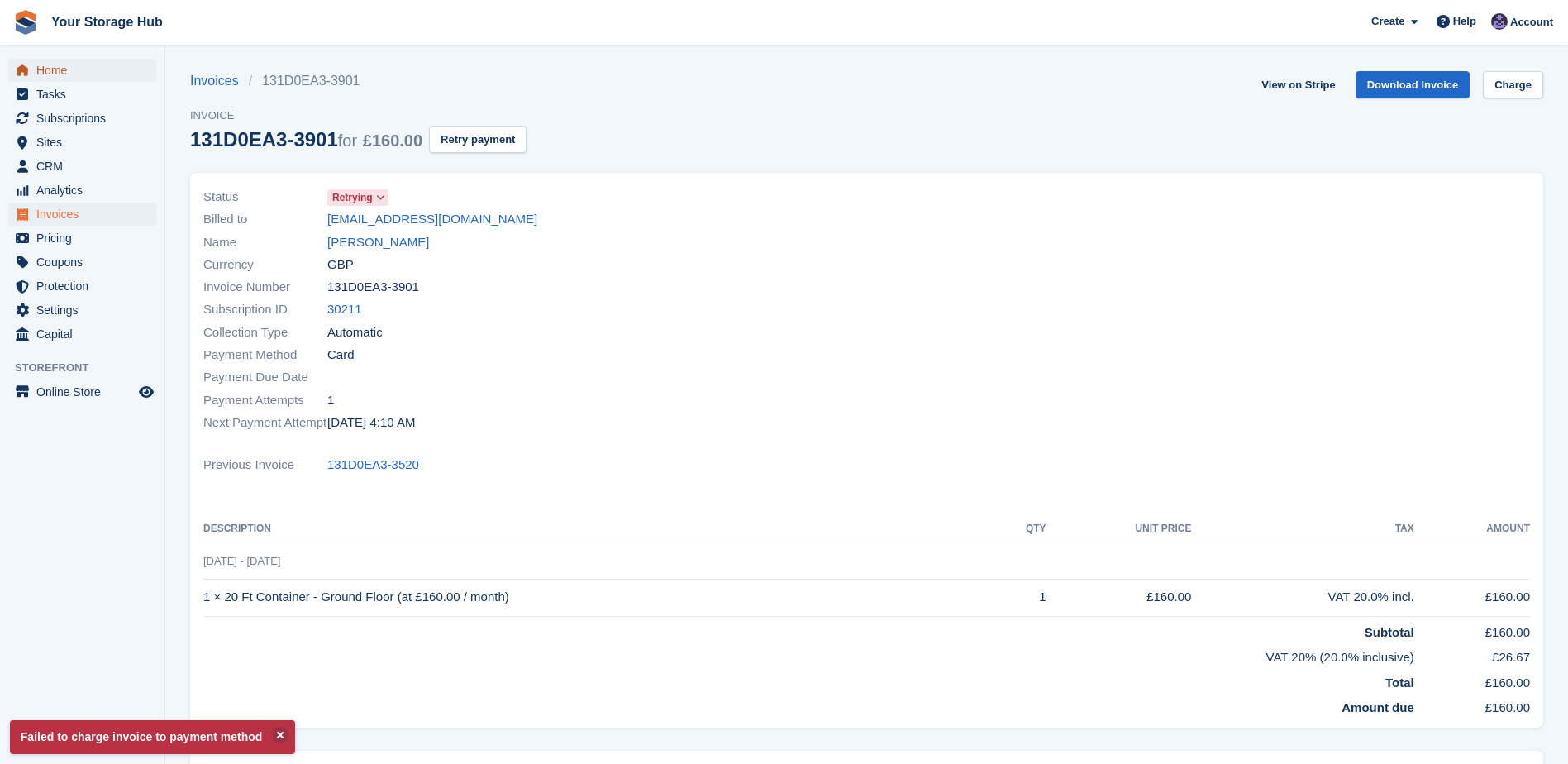
click at [49, 66] on span "Home" at bounding box center [86, 70] width 100 height 23
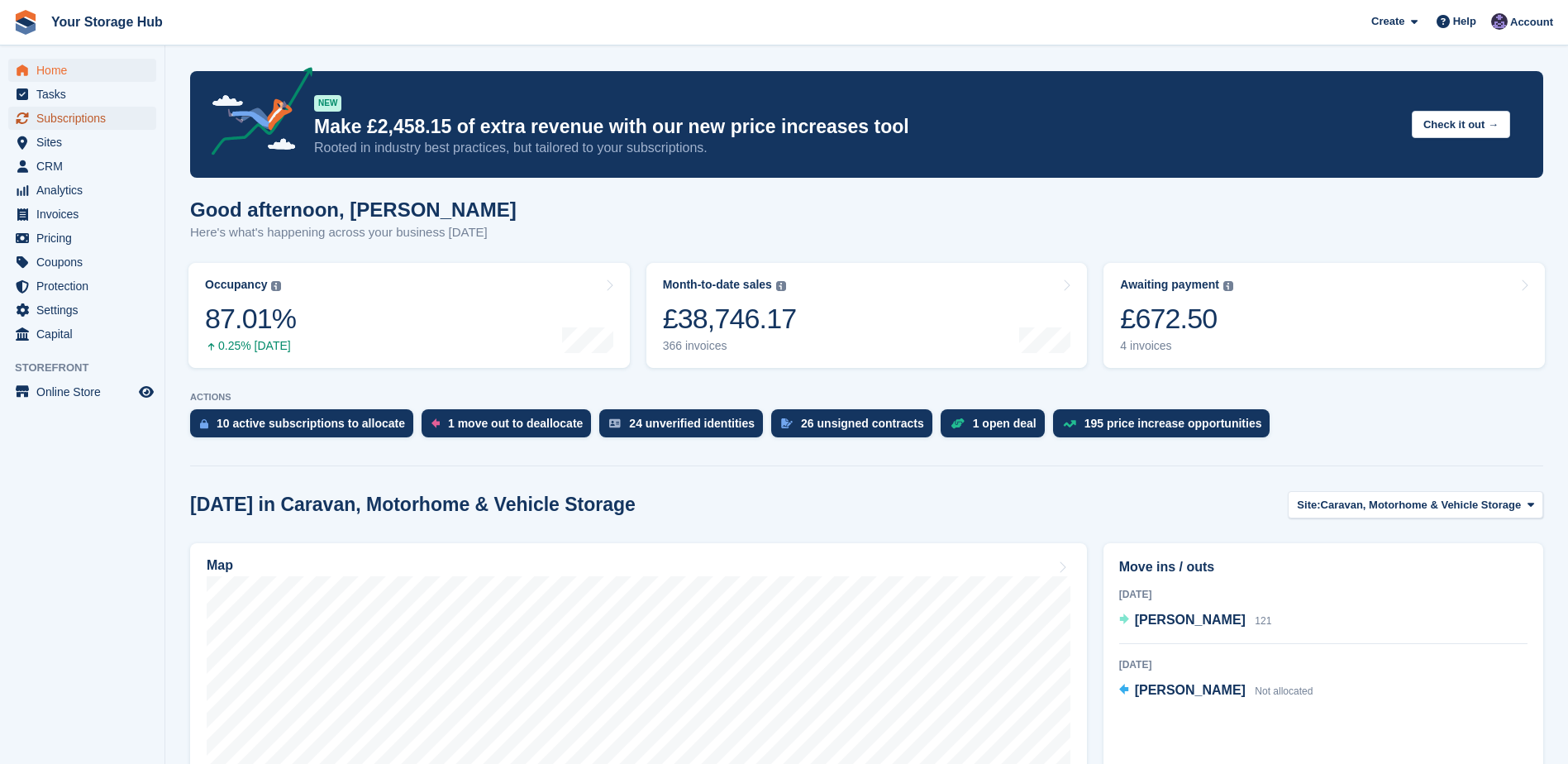
click at [68, 110] on span "Subscriptions" at bounding box center [86, 118] width 100 height 23
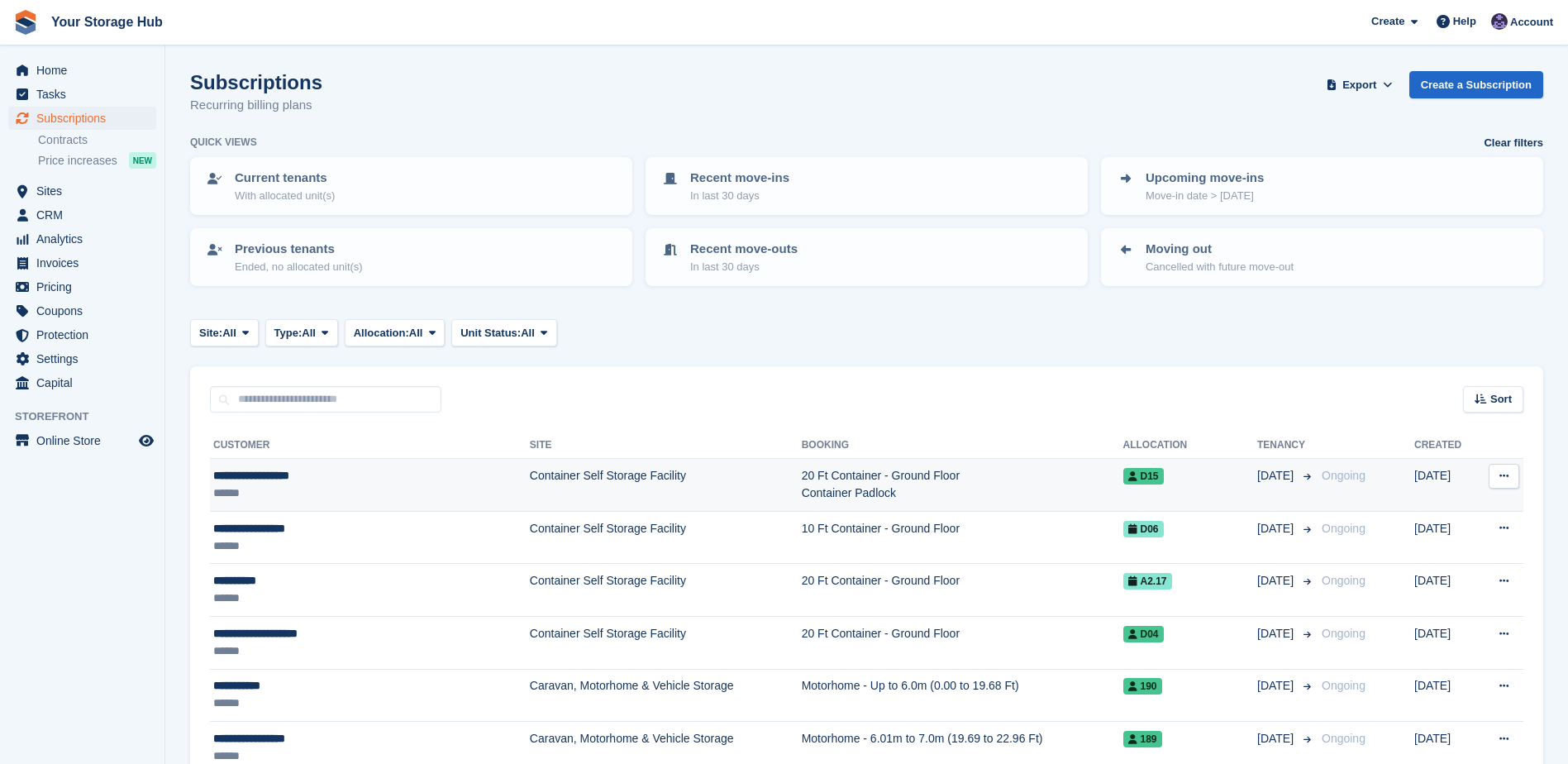
click at [287, 485] on div "******" at bounding box center [332, 494] width 237 height 18
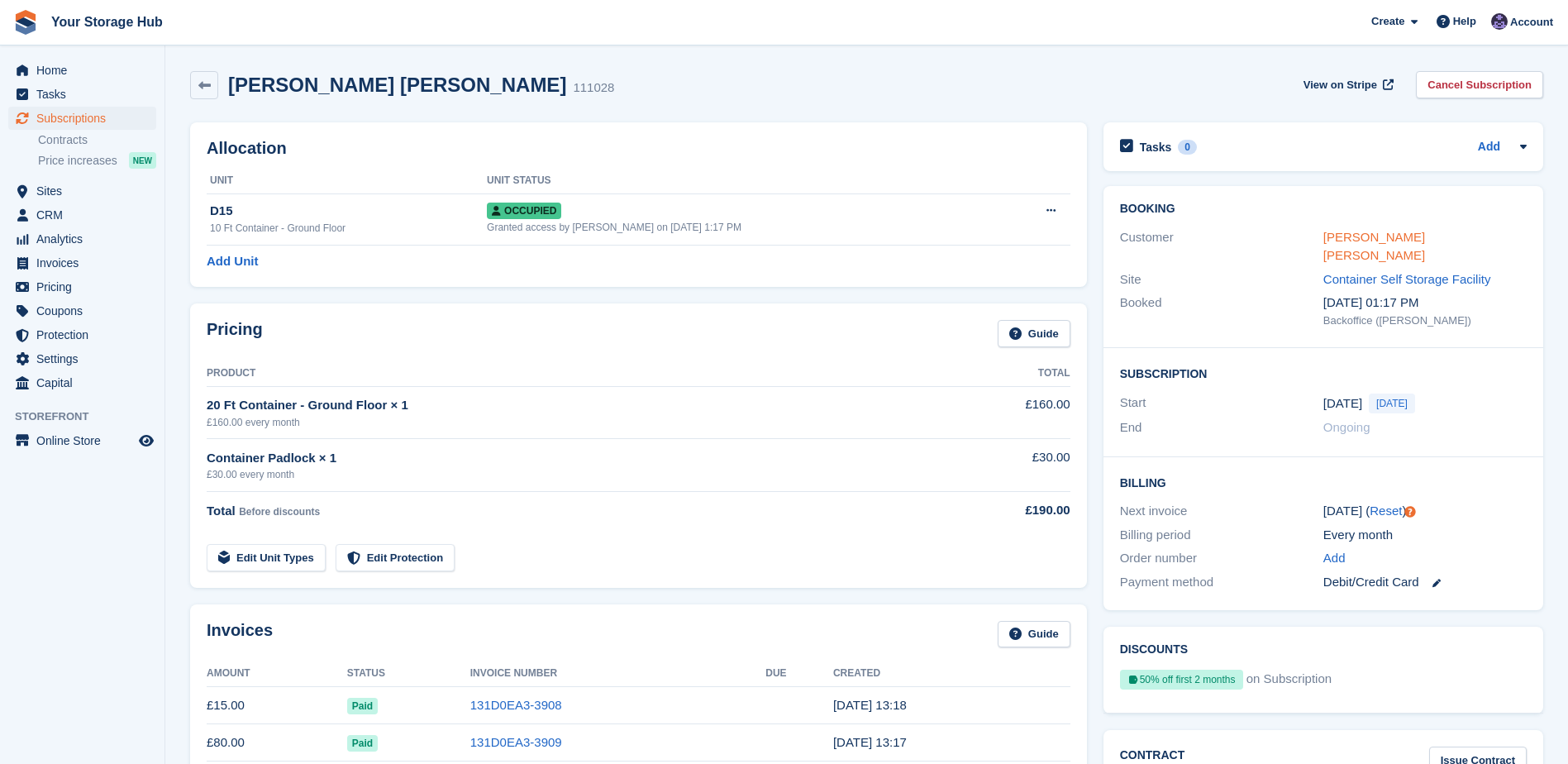
click at [1396, 237] on link "[PERSON_NAME] [PERSON_NAME]" at bounding box center [1374, 245] width 101 height 33
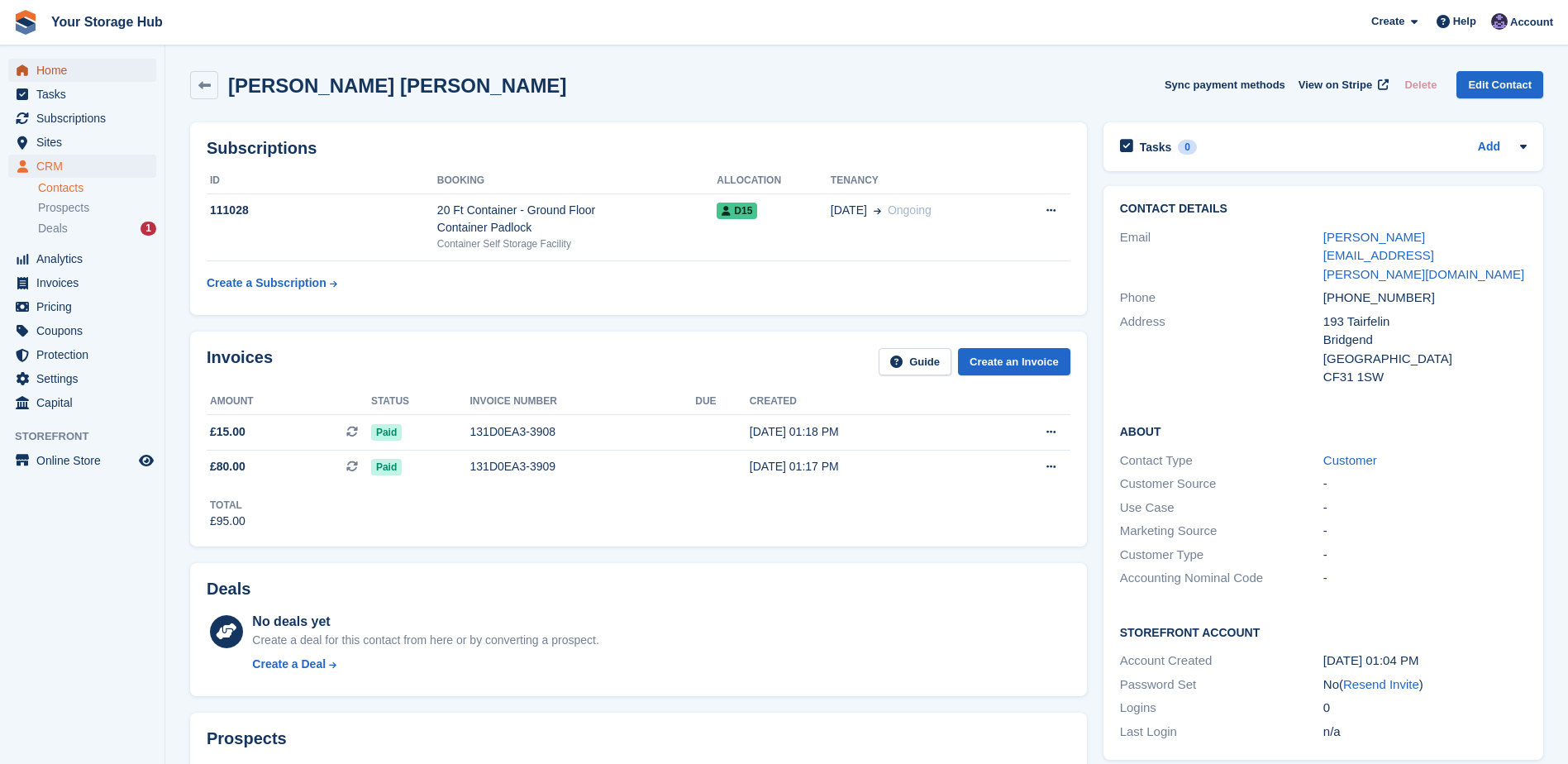
click at [67, 78] on span "Home" at bounding box center [86, 70] width 100 height 23
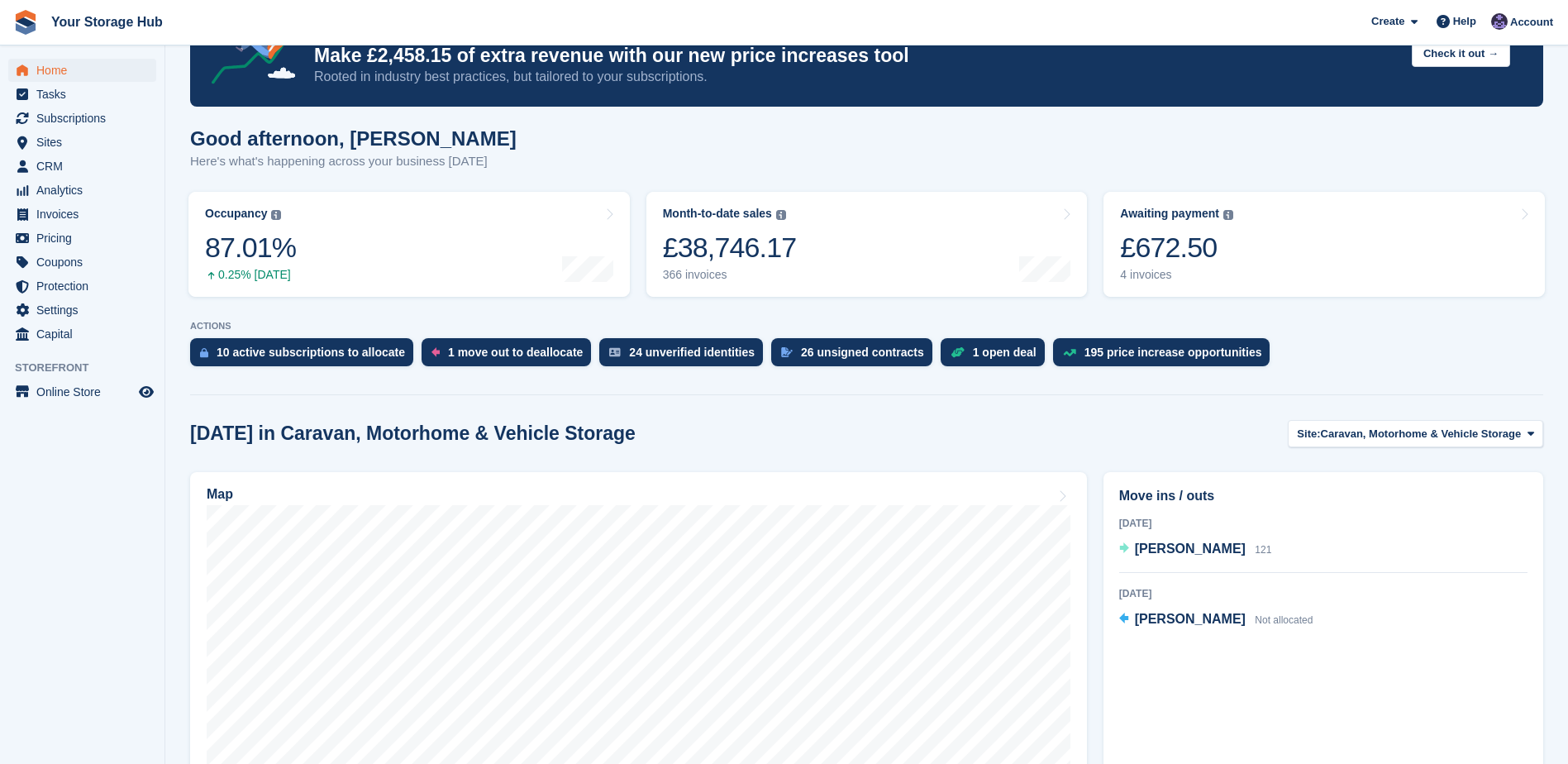
scroll to position [248, 0]
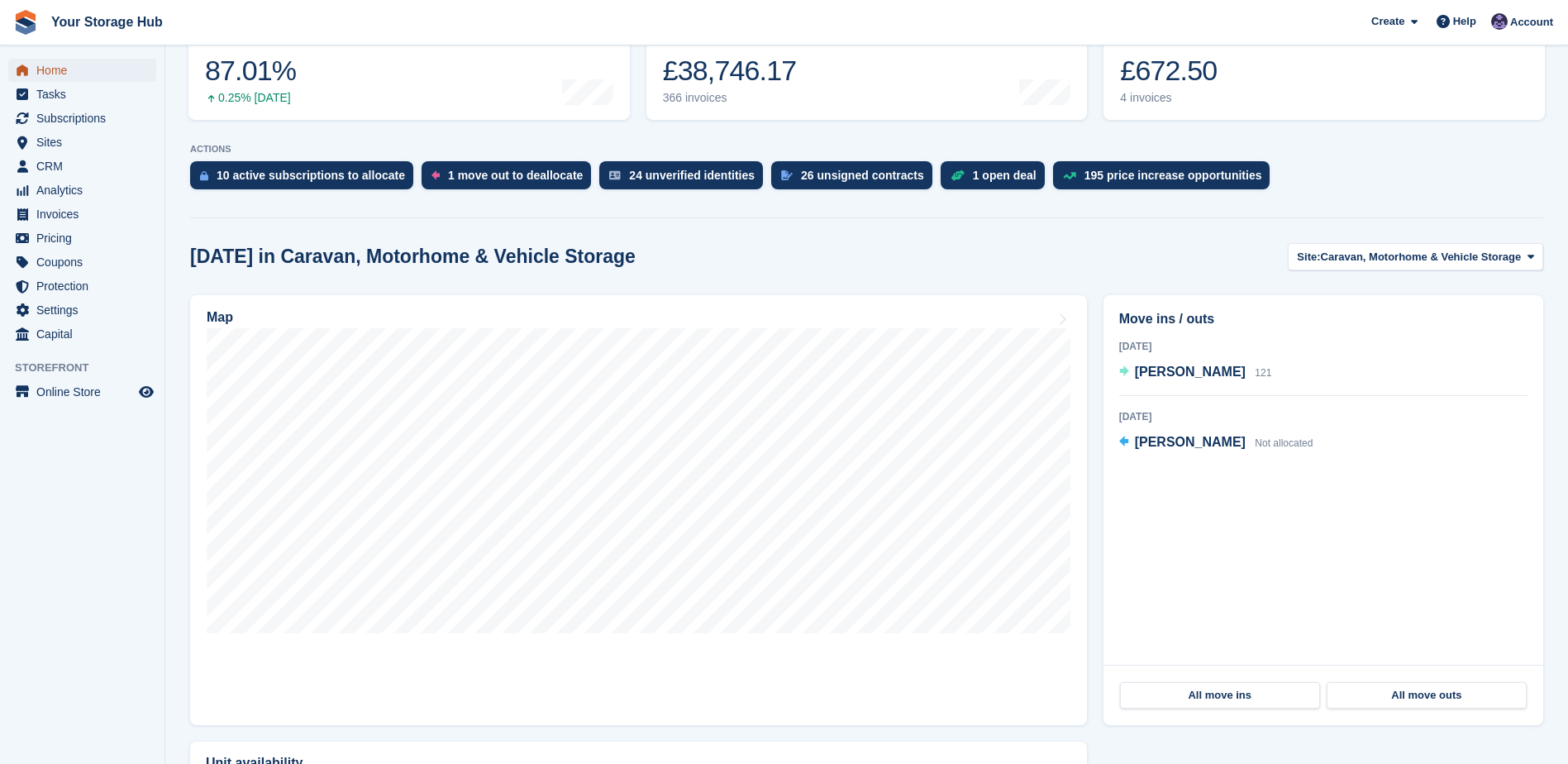
click at [58, 73] on span "Home" at bounding box center [86, 70] width 100 height 23
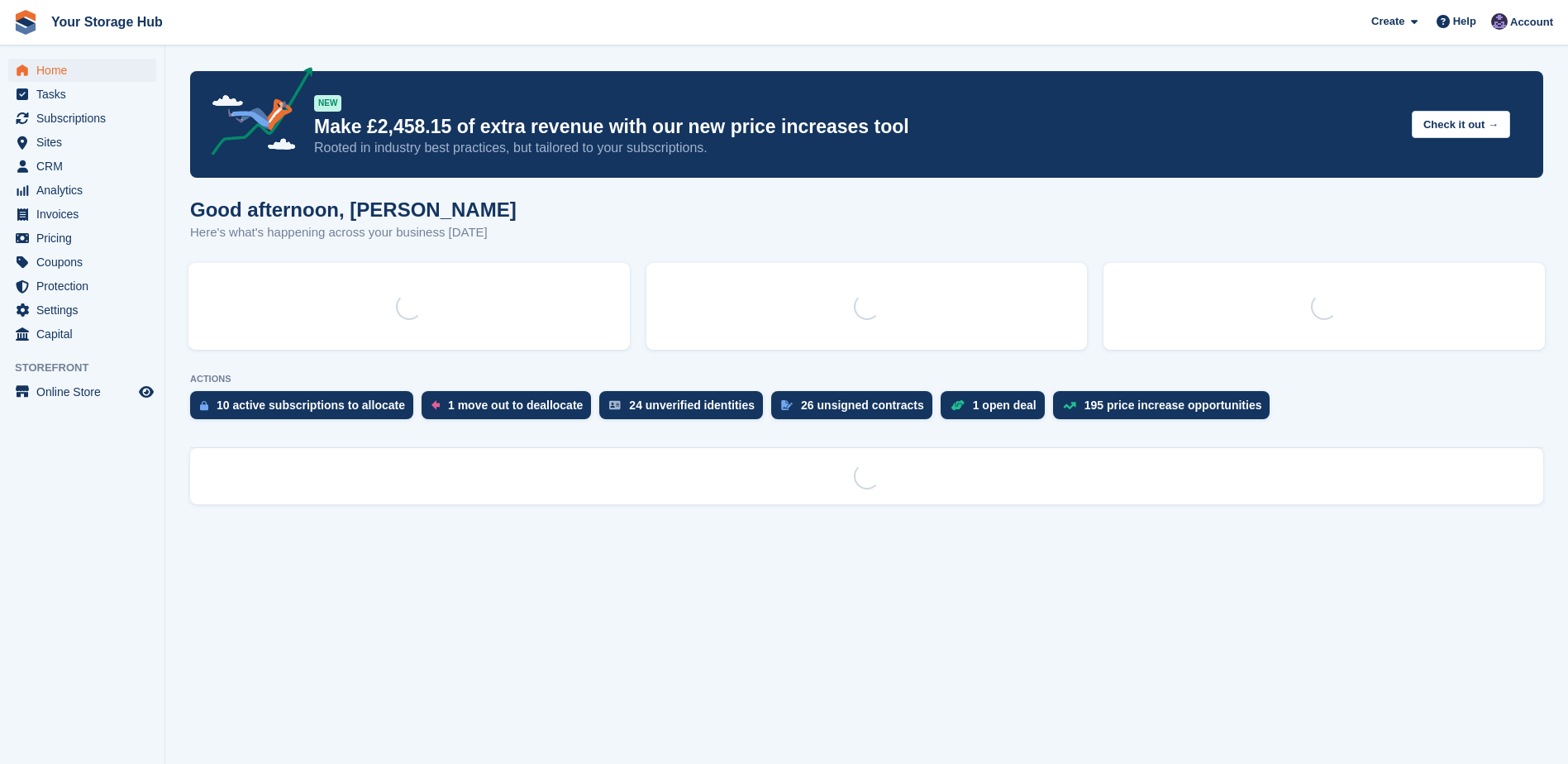
scroll to position [0, 0]
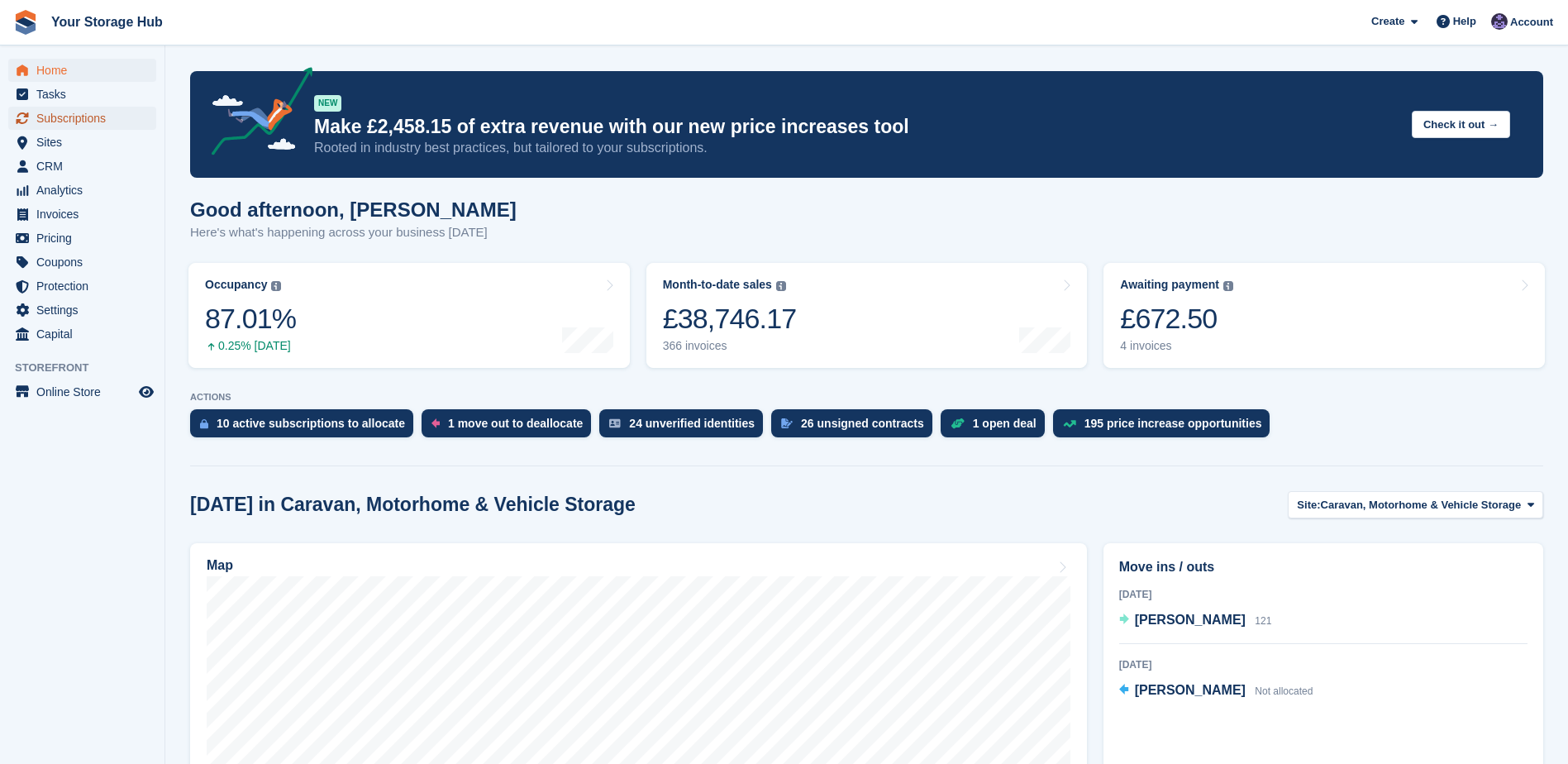
click at [74, 125] on span "Subscriptions" at bounding box center [86, 118] width 100 height 23
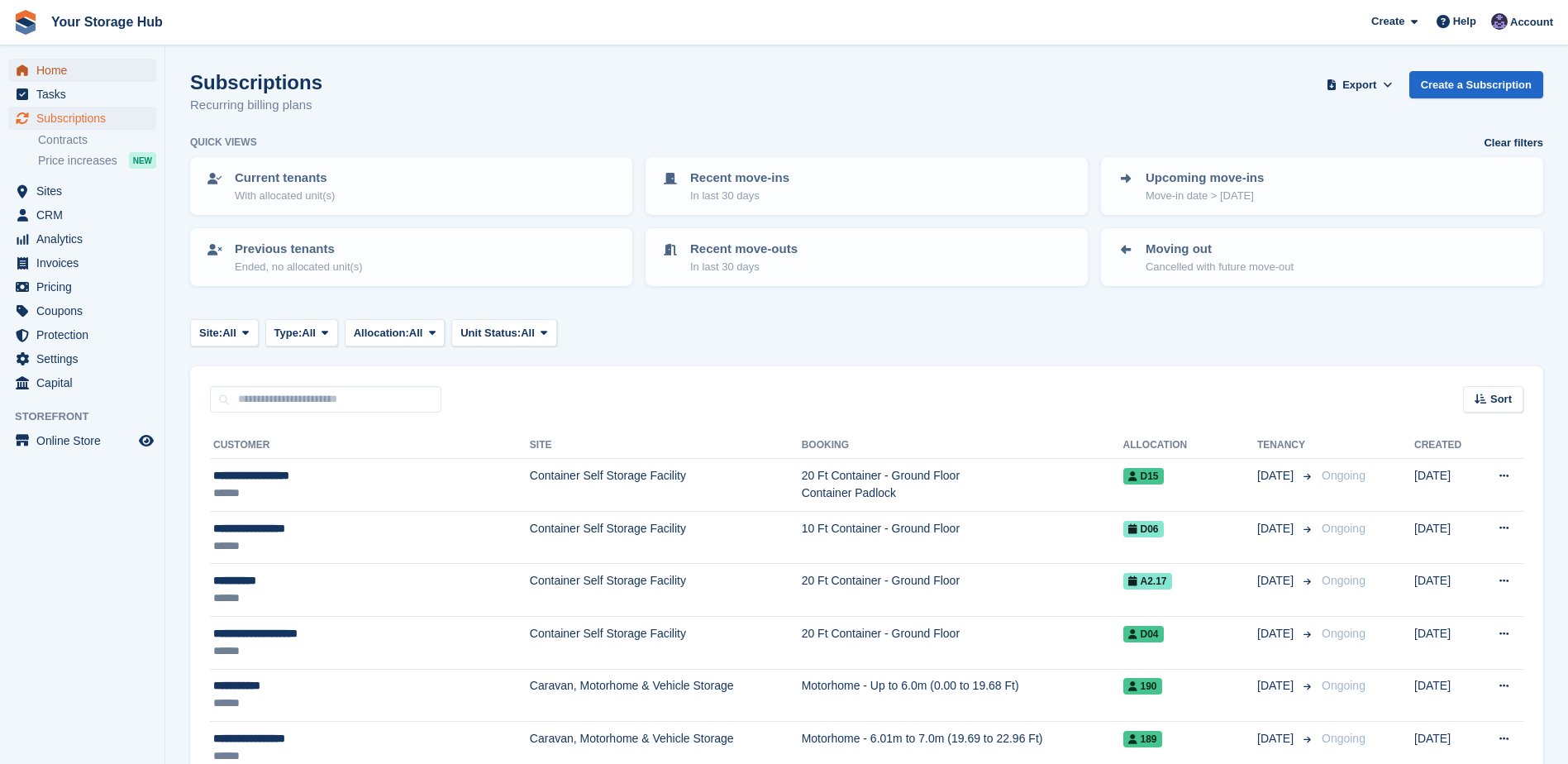
click at [48, 65] on span "Home" at bounding box center [86, 70] width 100 height 23
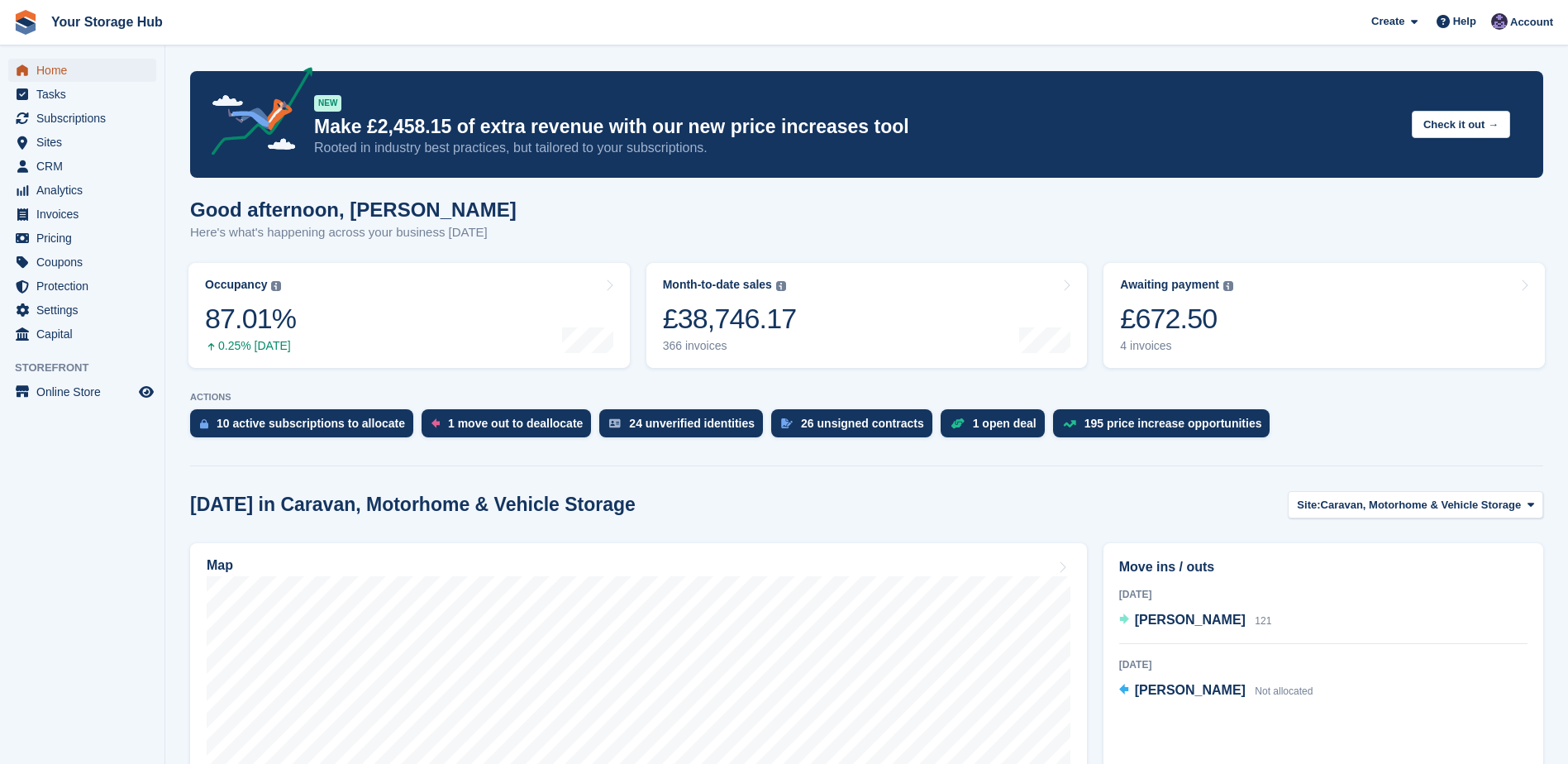
click at [64, 76] on span "Home" at bounding box center [86, 70] width 100 height 23
